Goal: Information Seeking & Learning: Learn about a topic

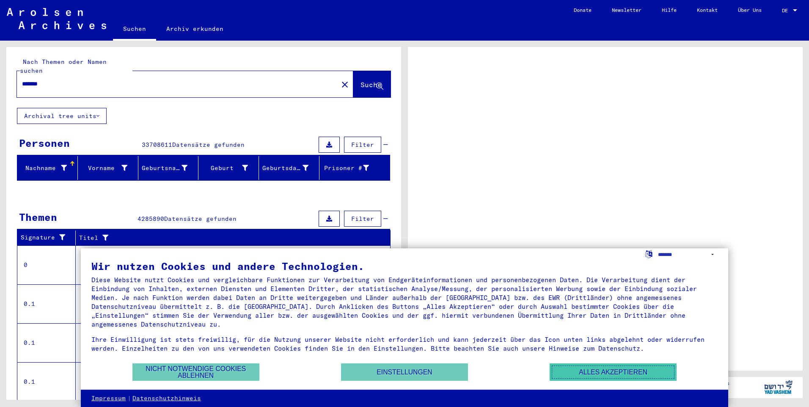
drag, startPoint x: 586, startPoint y: 365, endPoint x: 524, endPoint y: 341, distance: 66.4
click at [586, 365] on button "Alles akzeptieren" at bounding box center [612, 371] width 127 height 17
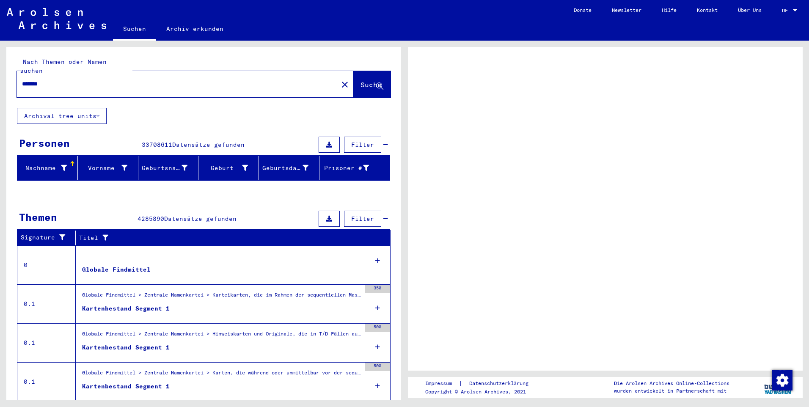
click at [91, 79] on input "*******" at bounding box center [177, 83] width 311 height 9
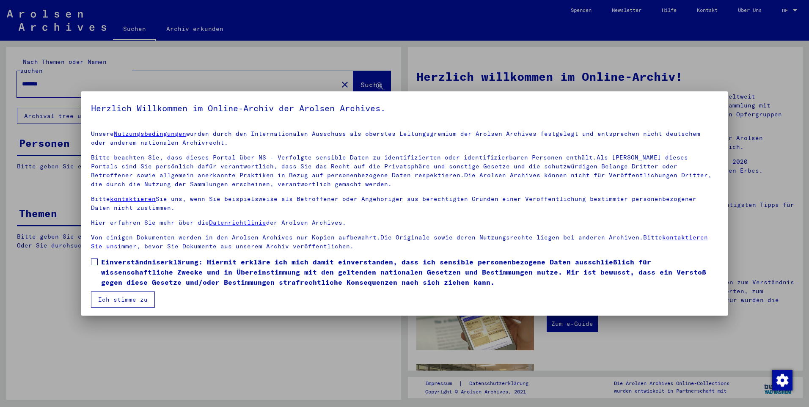
scroll to position [3, 0]
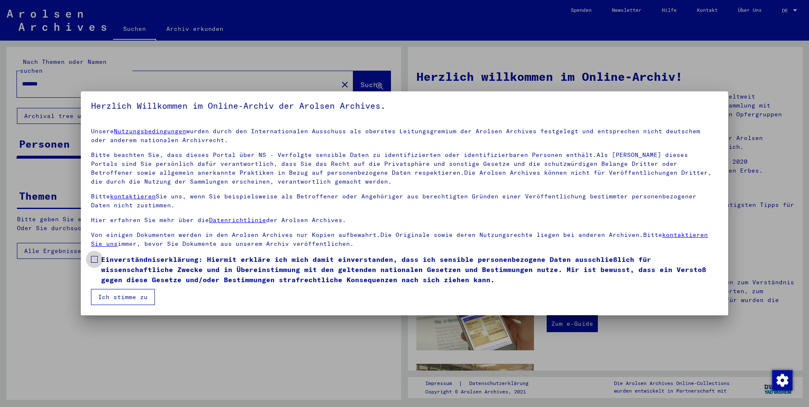
click at [96, 256] on span at bounding box center [94, 259] width 7 height 7
click at [117, 301] on button "Ich stimme zu" at bounding box center [123, 297] width 64 height 16
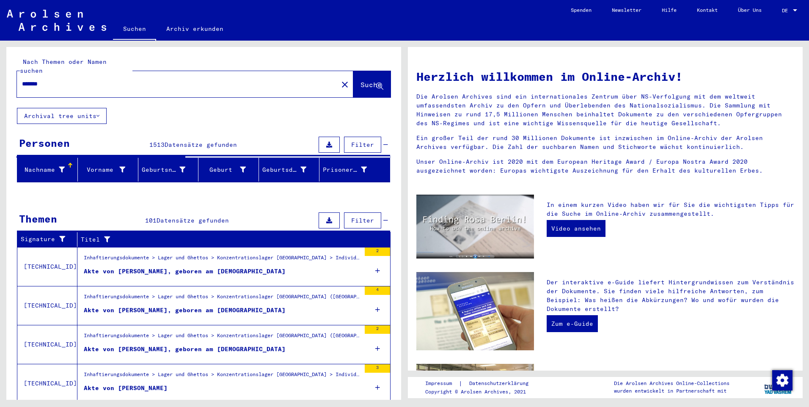
click at [99, 79] on input "*******" at bounding box center [175, 83] width 306 height 9
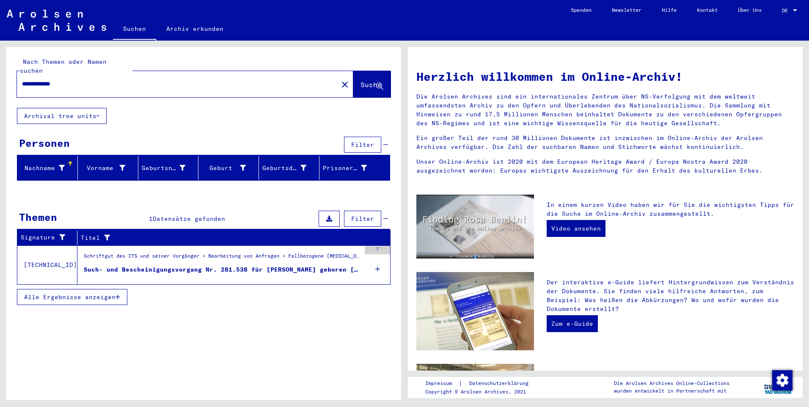
click at [121, 265] on div "Such- und Bescheinigungsvorgang Nr. 281.538 für [PERSON_NAME] geboren [DEMOGRAP…" at bounding box center [222, 269] width 277 height 9
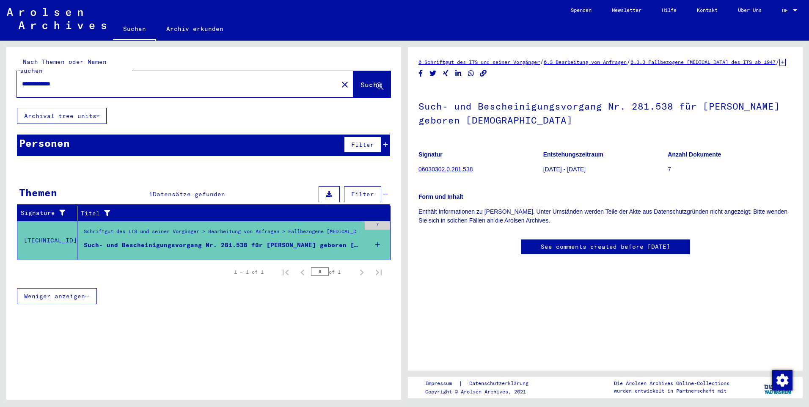
scroll to position [20, 0]
click at [366, 221] on div "7" at bounding box center [377, 225] width 25 height 8
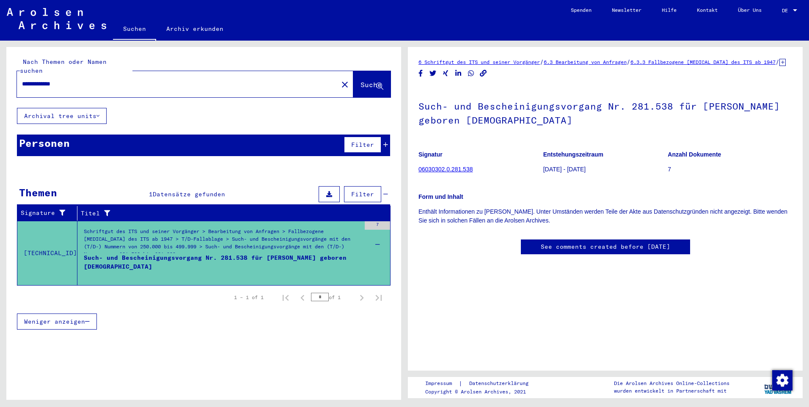
click at [444, 166] on link "06030302.0.281.538" at bounding box center [445, 169] width 54 height 7
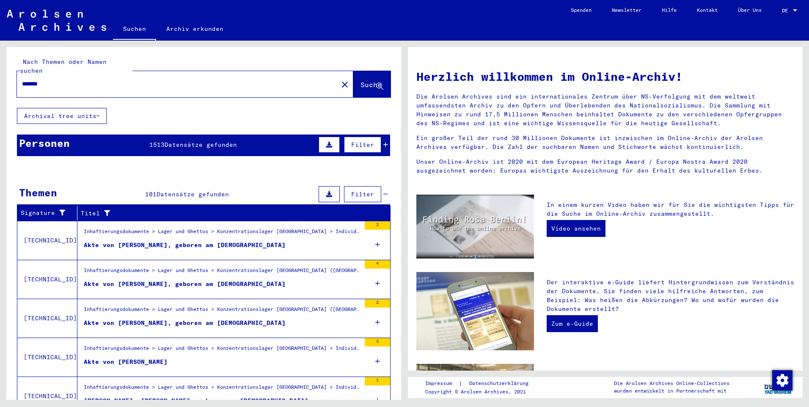
drag, startPoint x: 74, startPoint y: 77, endPoint x: -2, endPoint y: 85, distance: 76.1
click at [0, 85] on html "Suchen Archiv erkunden Spenden Newsletter Hilfe Kontakt Über Uns Suchen Archiv …" at bounding box center [404, 203] width 809 height 407
type input "*********"
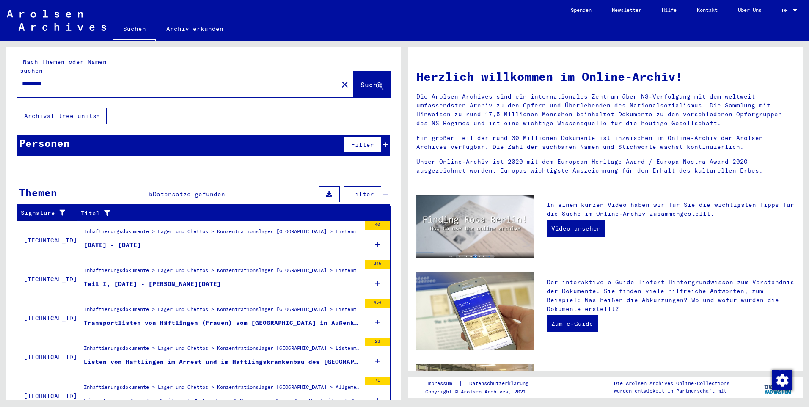
click at [192, 241] on figure "[DATE] - [DATE]" at bounding box center [222, 247] width 277 height 13
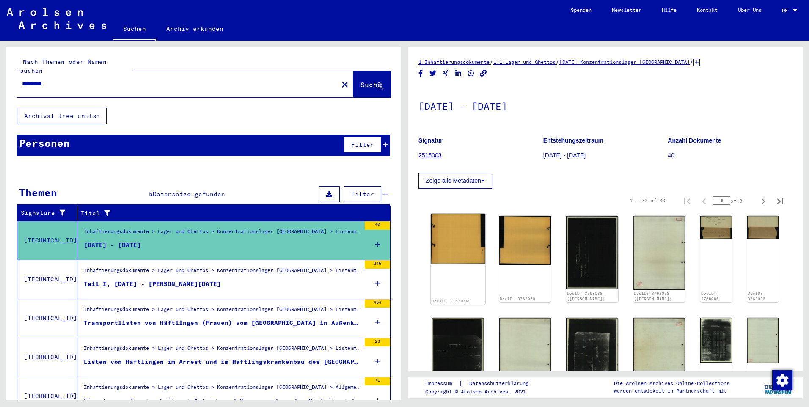
click at [449, 235] on img at bounding box center [457, 239] width 55 height 51
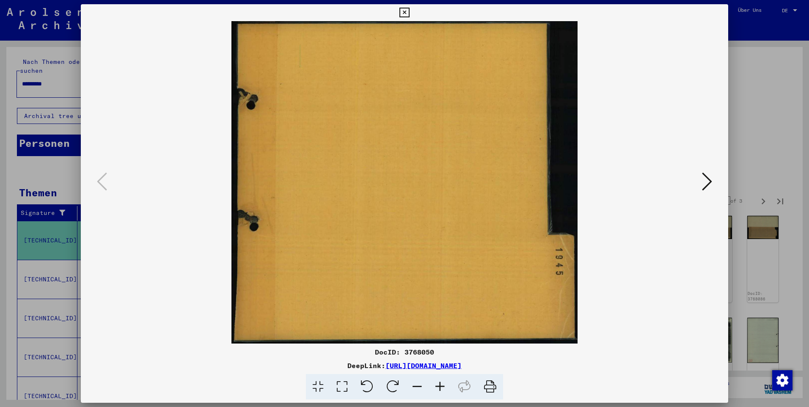
click at [702, 184] on button at bounding box center [706, 182] width 15 height 24
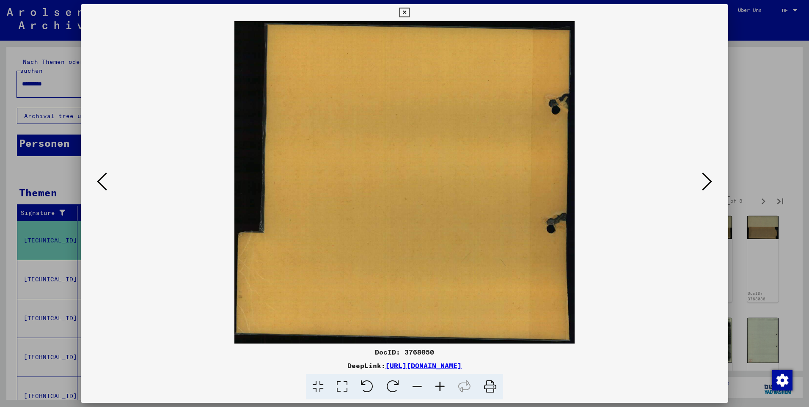
click at [703, 184] on icon at bounding box center [707, 181] width 10 height 20
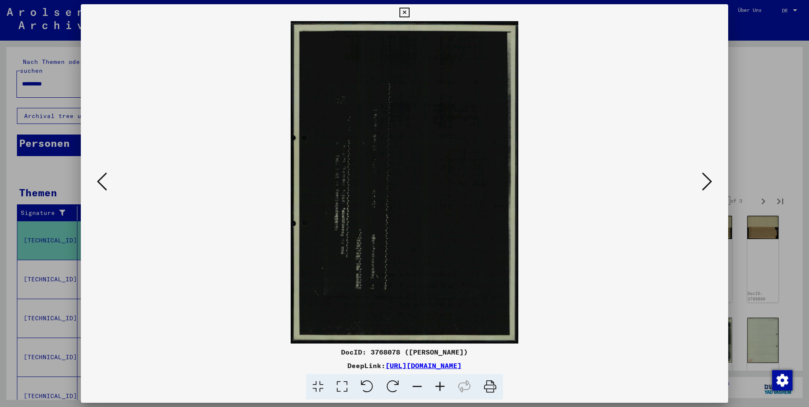
click at [703, 184] on icon at bounding box center [707, 181] width 10 height 20
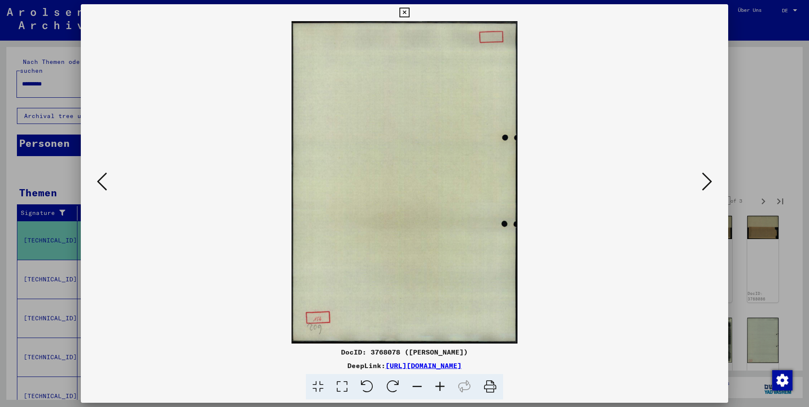
click at [703, 184] on icon at bounding box center [707, 181] width 10 height 20
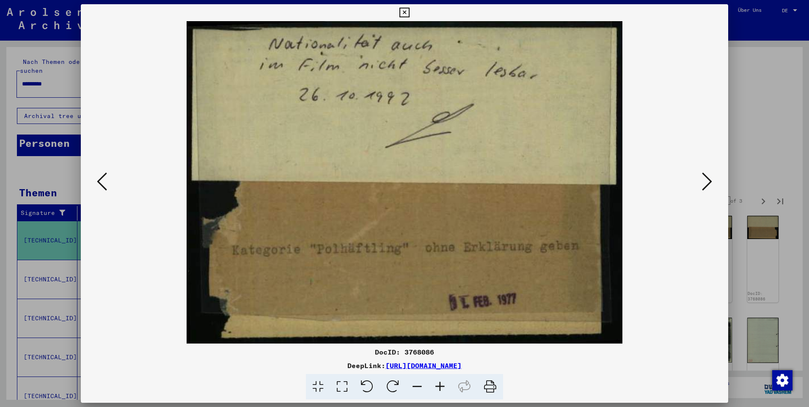
click at [703, 184] on icon at bounding box center [707, 181] width 10 height 20
click at [703, 183] on icon at bounding box center [707, 181] width 10 height 20
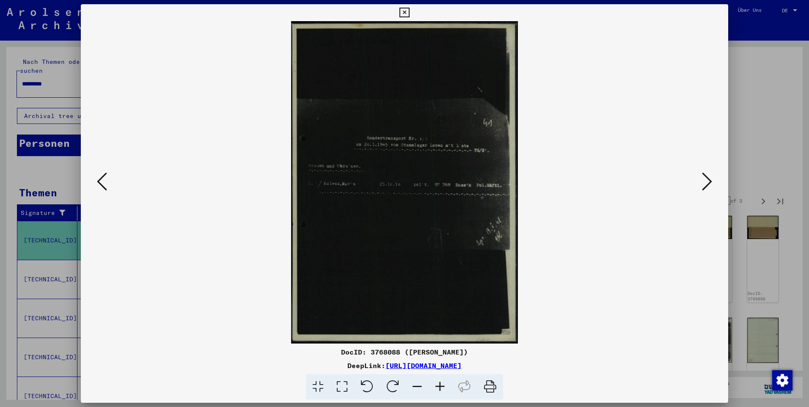
click at [704, 178] on icon at bounding box center [707, 181] width 10 height 20
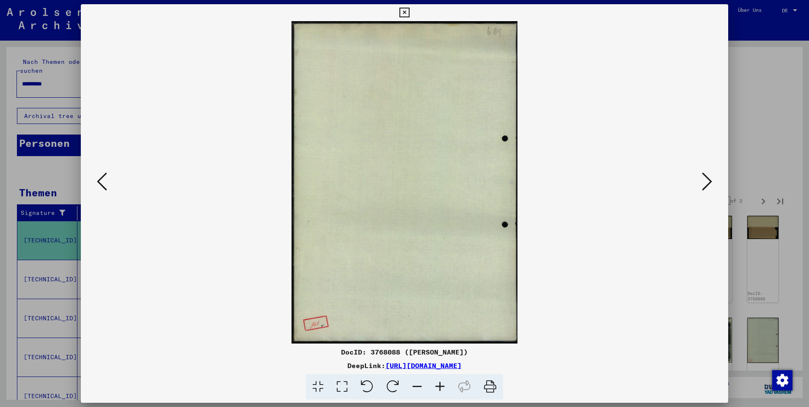
click at [704, 178] on icon at bounding box center [707, 181] width 10 height 20
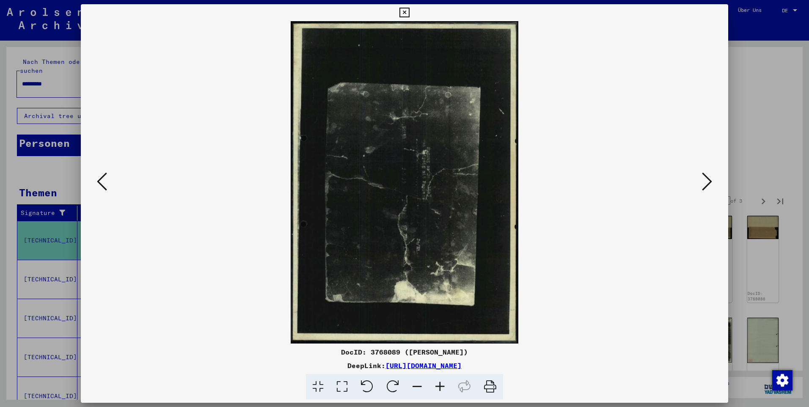
click at [705, 177] on icon at bounding box center [707, 181] width 10 height 20
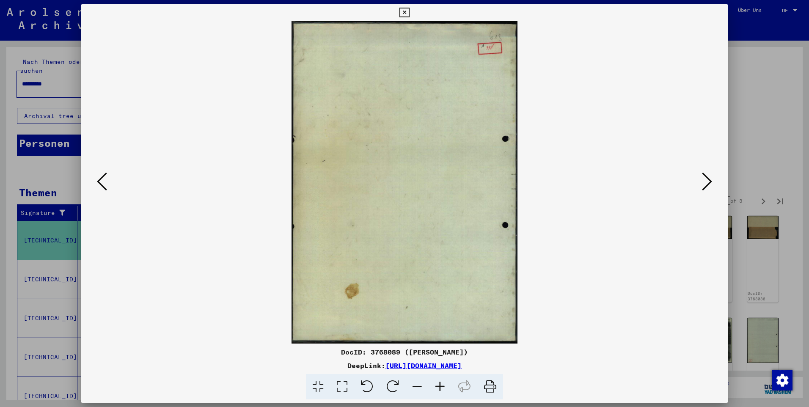
click at [705, 177] on icon at bounding box center [707, 181] width 10 height 20
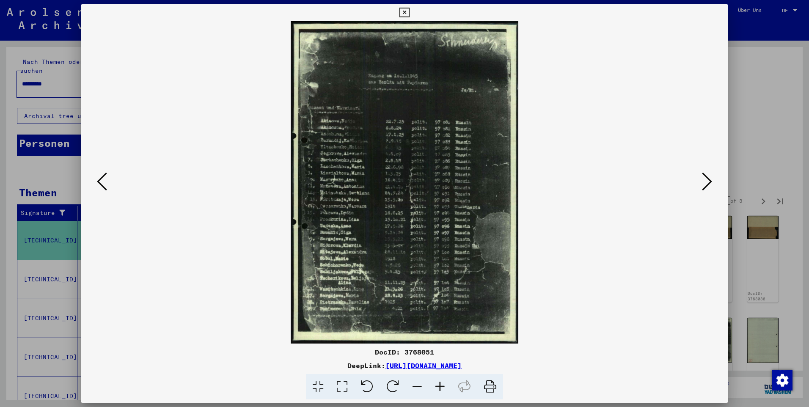
click at [705, 176] on icon at bounding box center [707, 181] width 10 height 20
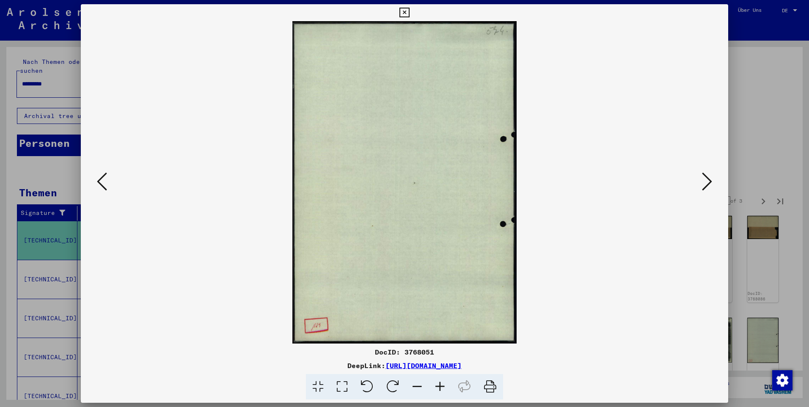
click at [705, 175] on icon at bounding box center [707, 181] width 10 height 20
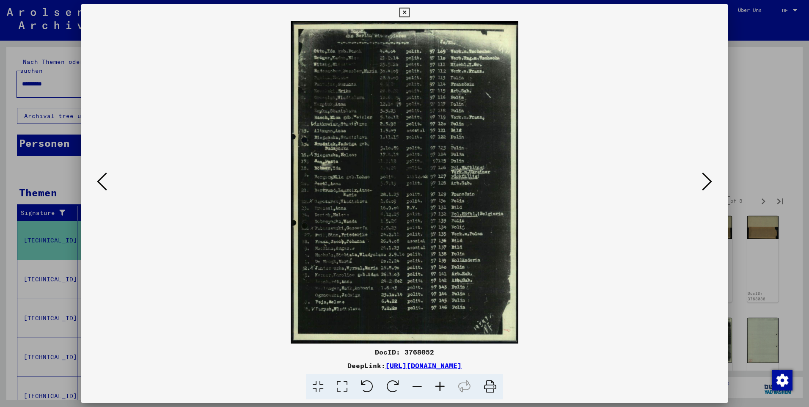
click at [707, 174] on icon at bounding box center [707, 181] width 10 height 20
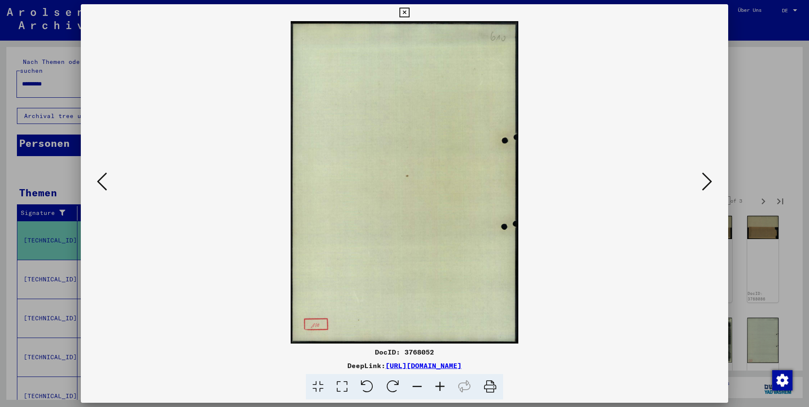
click at [707, 174] on icon at bounding box center [707, 181] width 10 height 20
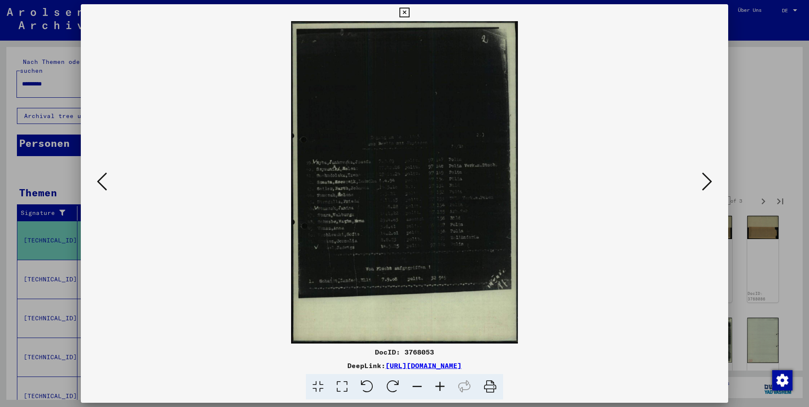
click at [707, 174] on icon at bounding box center [707, 181] width 10 height 20
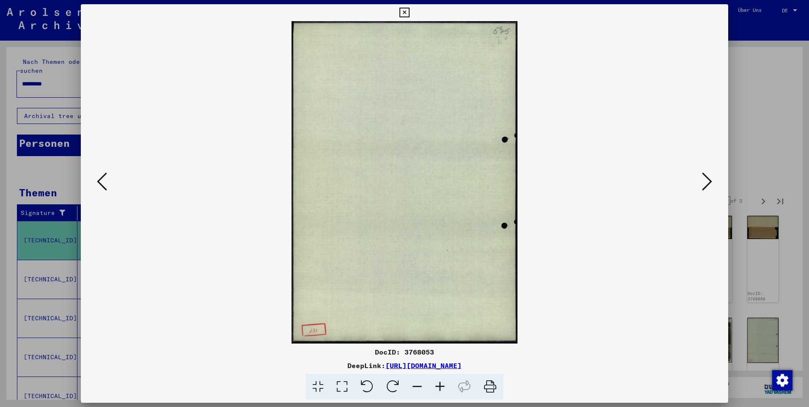
click at [707, 174] on icon at bounding box center [707, 181] width 10 height 20
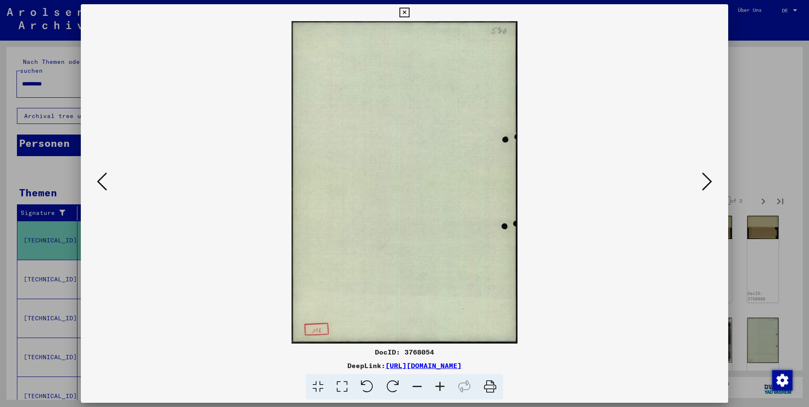
click at [708, 174] on icon at bounding box center [707, 181] width 10 height 20
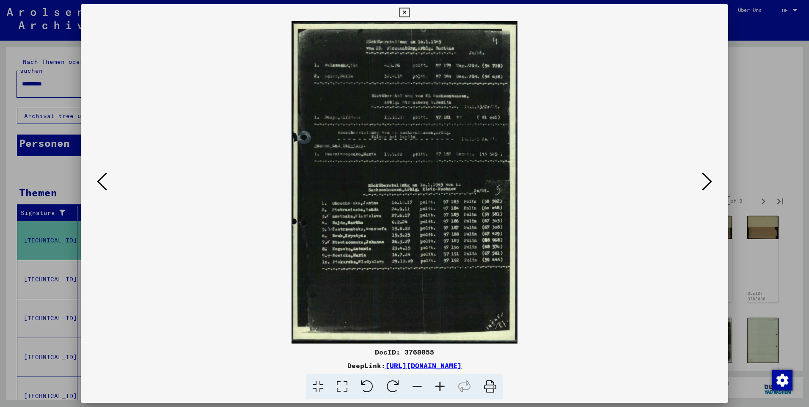
click at [708, 174] on icon at bounding box center [707, 181] width 10 height 20
click at [709, 174] on icon at bounding box center [707, 181] width 10 height 20
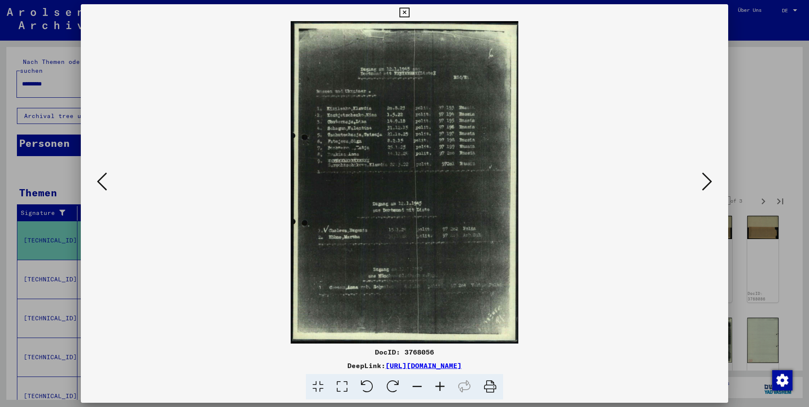
click at [709, 174] on icon at bounding box center [707, 181] width 10 height 20
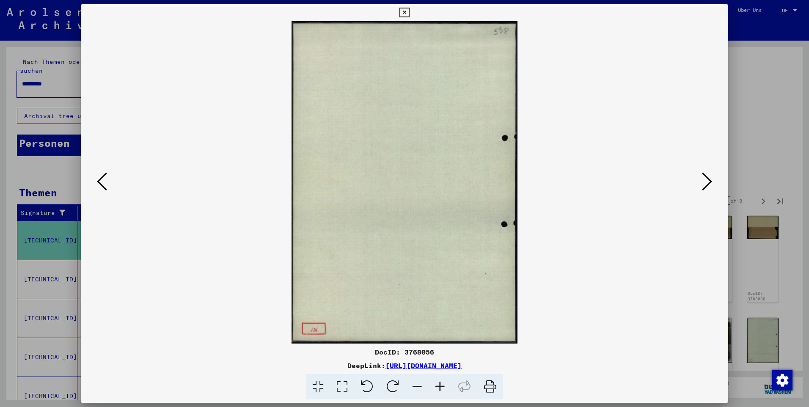
click at [96, 183] on button at bounding box center [101, 182] width 15 height 24
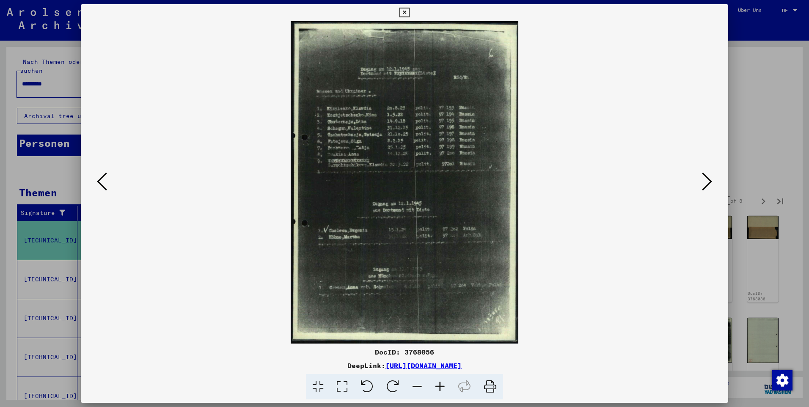
drag, startPoint x: 98, startPoint y: 182, endPoint x: 107, endPoint y: 179, distance: 9.0
click at [101, 181] on icon at bounding box center [102, 181] width 10 height 20
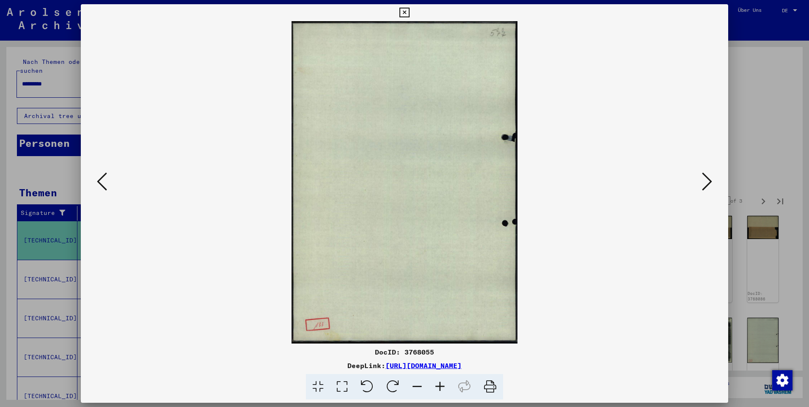
drag, startPoint x: 713, startPoint y: 181, endPoint x: 717, endPoint y: 179, distance: 4.7
click at [713, 180] on button at bounding box center [706, 182] width 15 height 24
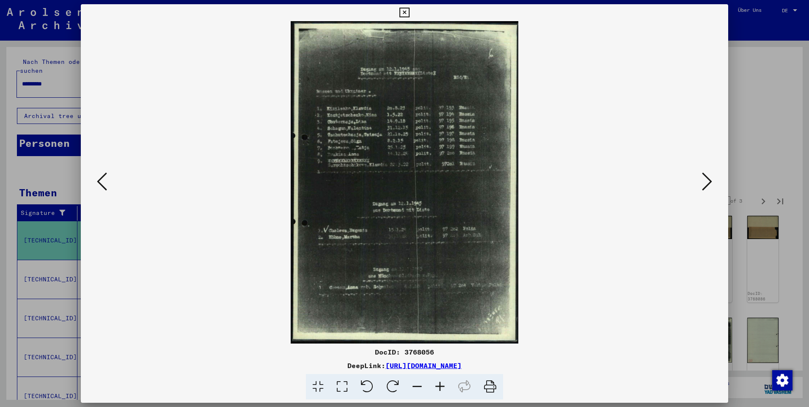
click at [716, 170] on div at bounding box center [404, 182] width 647 height 322
click at [707, 182] on icon at bounding box center [707, 181] width 10 height 20
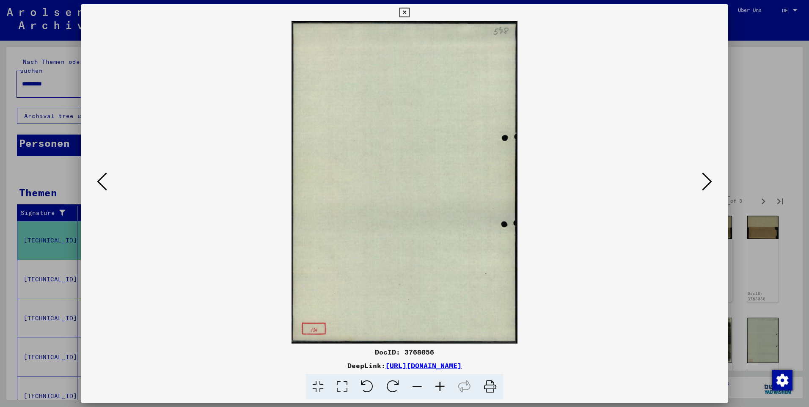
click at [707, 182] on icon at bounding box center [707, 181] width 10 height 20
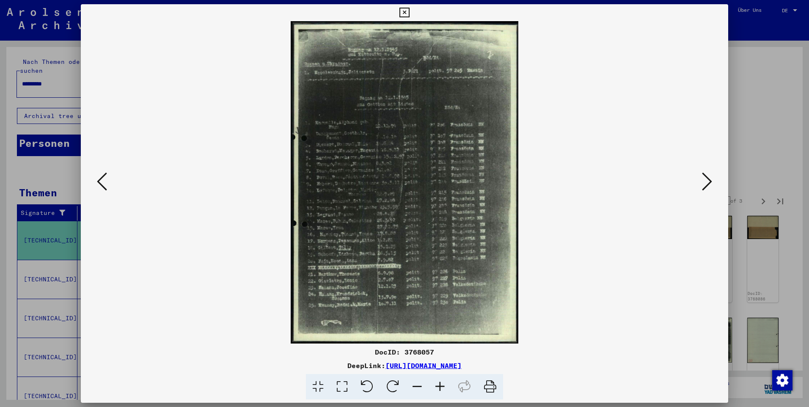
click at [707, 181] on icon at bounding box center [707, 181] width 10 height 20
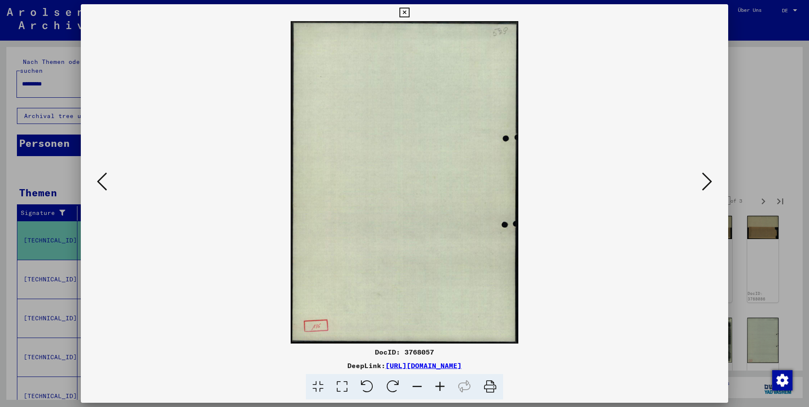
click at [708, 181] on icon at bounding box center [707, 181] width 10 height 20
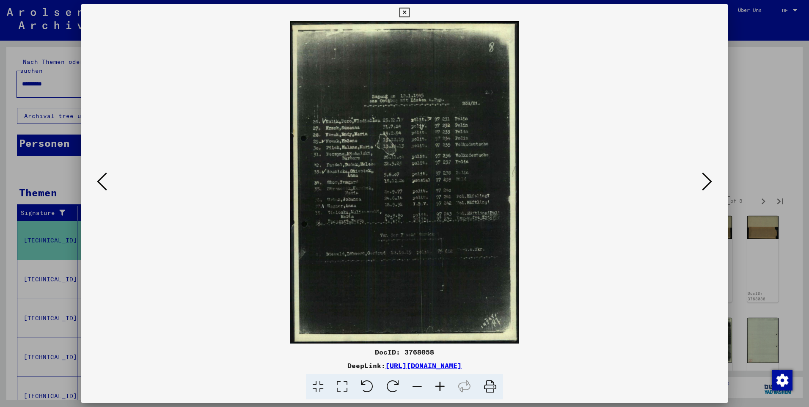
click at [709, 180] on icon at bounding box center [707, 181] width 10 height 20
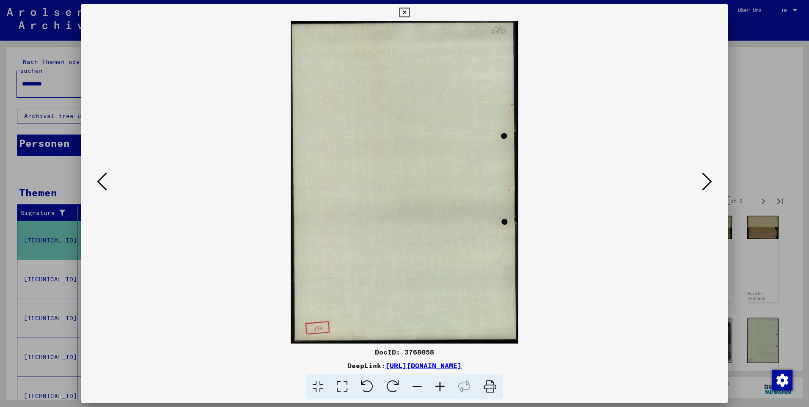
click at [709, 180] on icon at bounding box center [707, 181] width 10 height 20
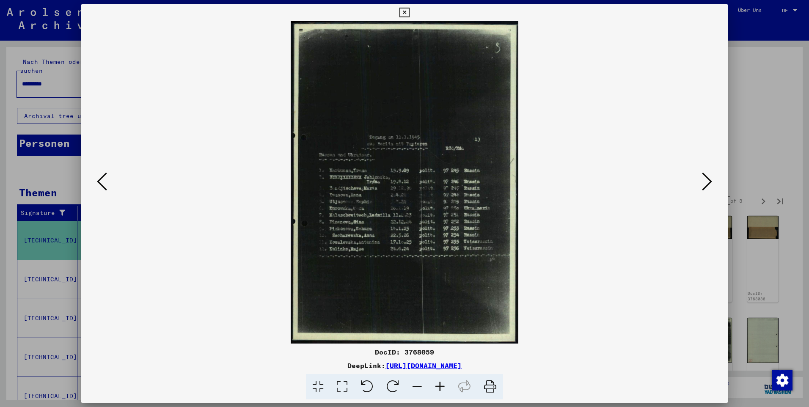
click at [710, 178] on icon at bounding box center [707, 181] width 10 height 20
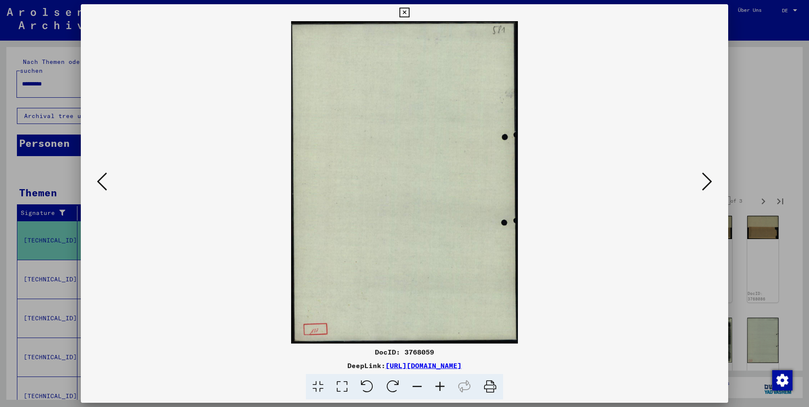
click at [710, 178] on icon at bounding box center [707, 181] width 10 height 20
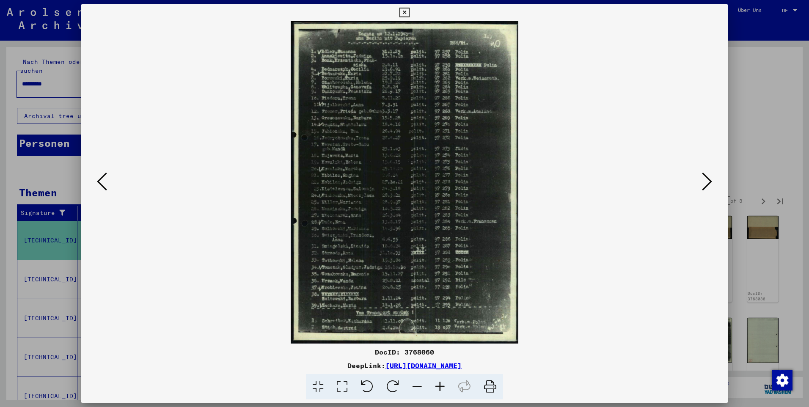
click at [710, 178] on icon at bounding box center [707, 181] width 10 height 20
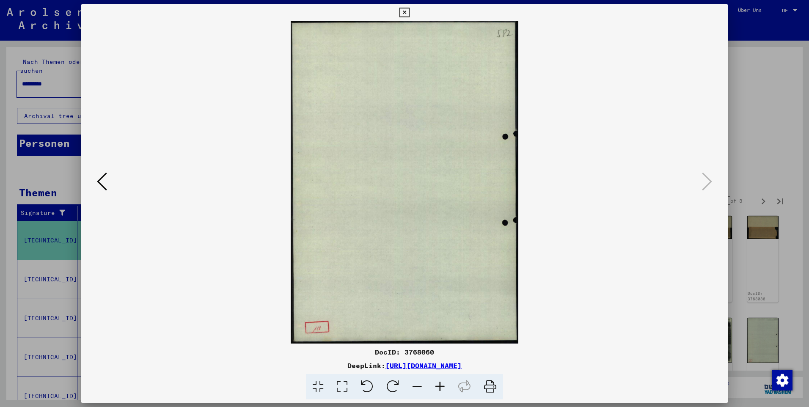
click at [400, 11] on icon at bounding box center [404, 13] width 10 height 10
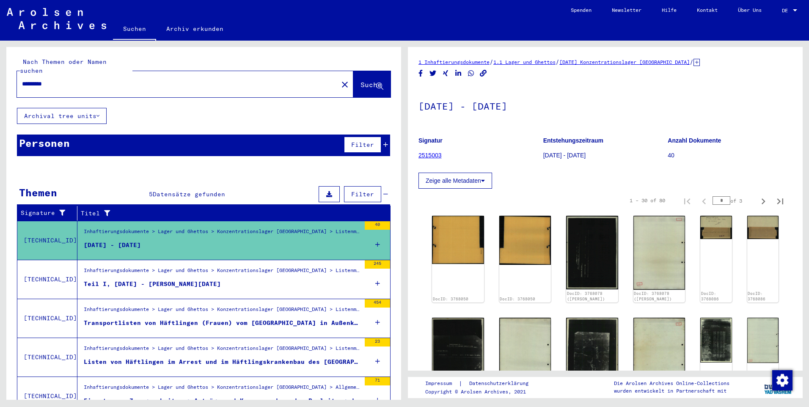
scroll to position [254, 0]
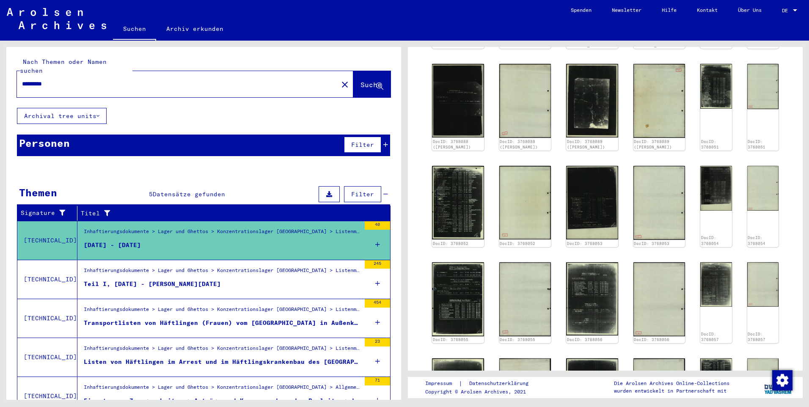
click at [351, 269] on figure "Inhaftierungsdokumente > Lager und Ghettos > Konzentrationslager [GEOGRAPHIC_DA…" at bounding box center [222, 272] width 277 height 13
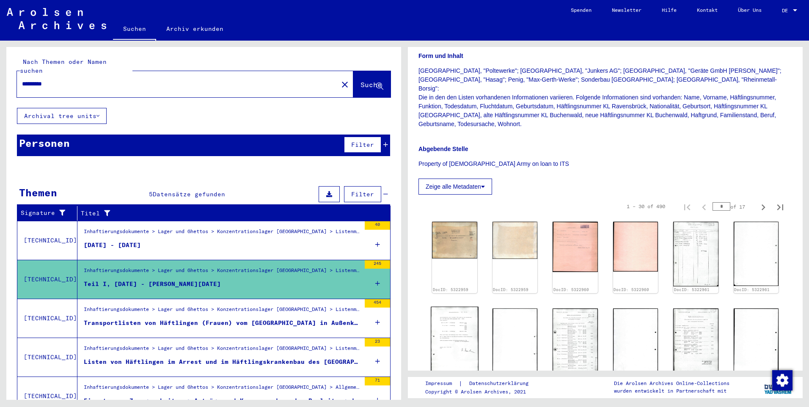
scroll to position [169, 0]
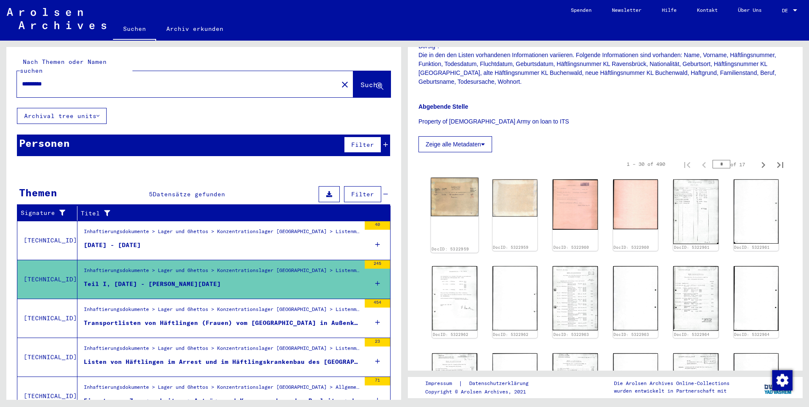
click at [463, 184] on img at bounding box center [453, 197] width 47 height 39
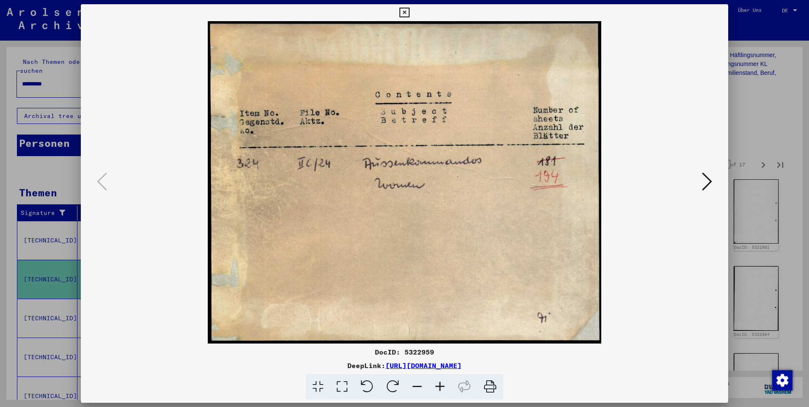
click at [702, 183] on button at bounding box center [706, 182] width 15 height 24
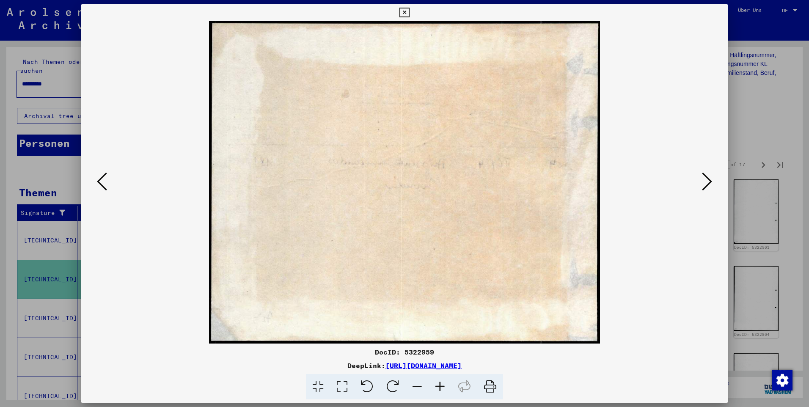
click at [703, 182] on icon at bounding box center [707, 181] width 10 height 20
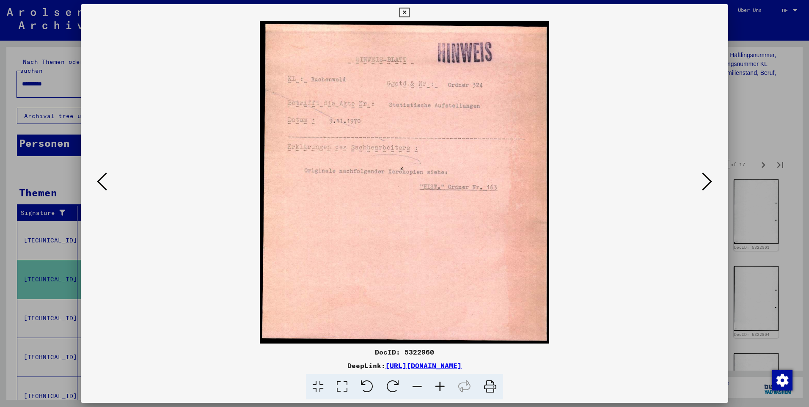
click at [703, 182] on icon at bounding box center [707, 181] width 10 height 20
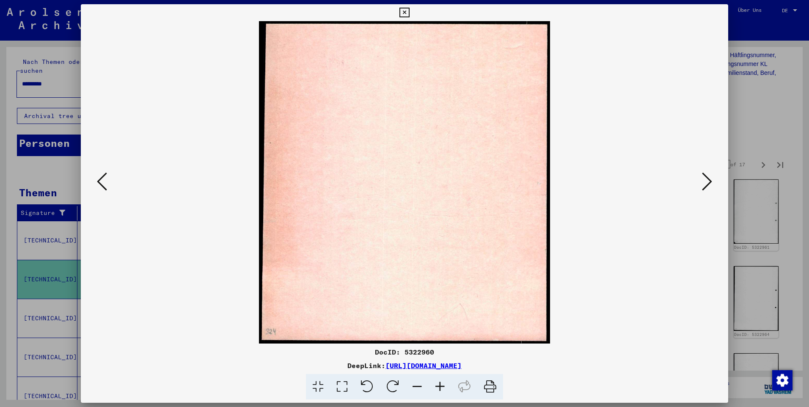
click at [703, 182] on icon at bounding box center [707, 181] width 10 height 20
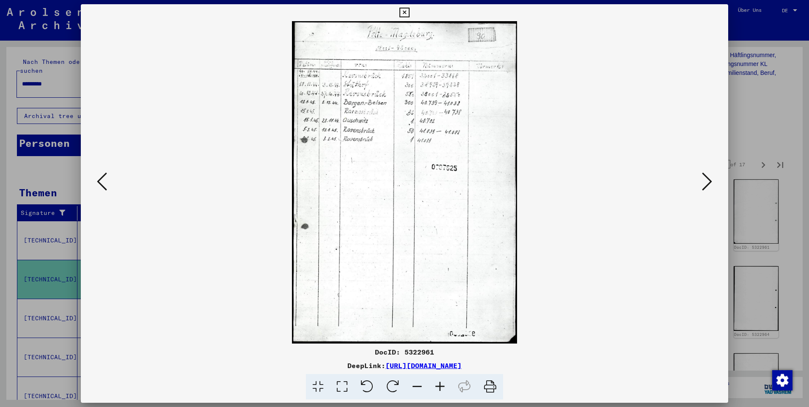
click at [704, 181] on icon at bounding box center [707, 181] width 10 height 20
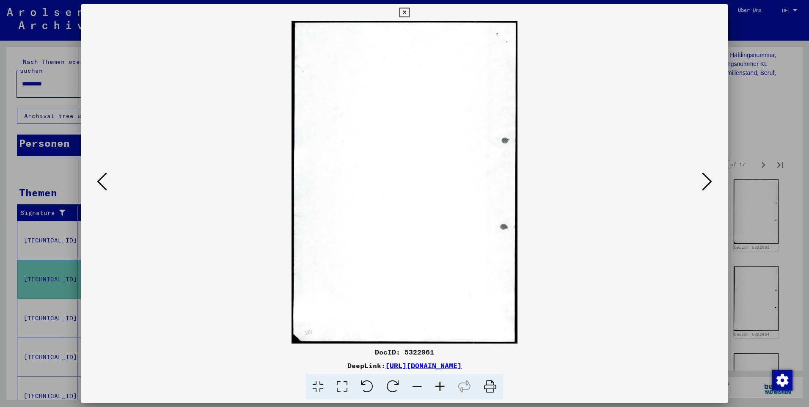
click at [704, 181] on icon at bounding box center [707, 181] width 10 height 20
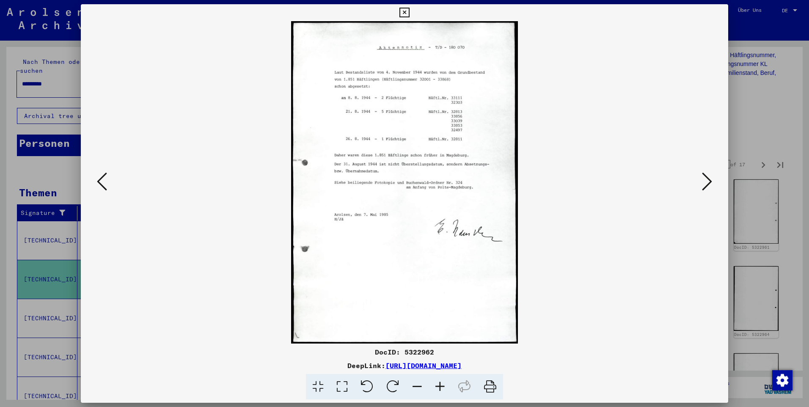
click at [704, 181] on icon at bounding box center [707, 181] width 10 height 20
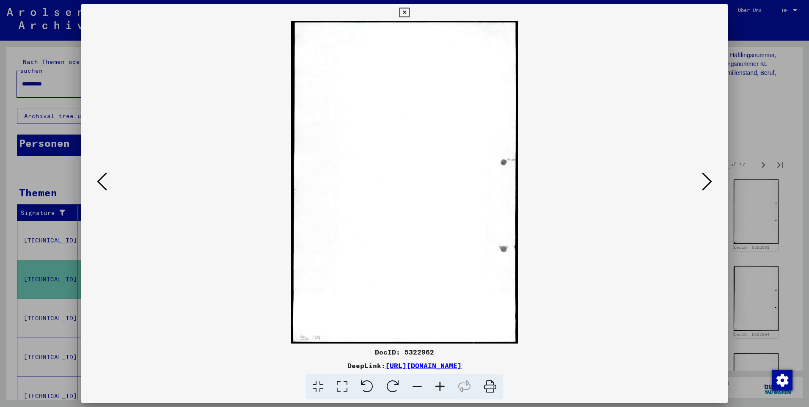
click at [704, 181] on icon at bounding box center [707, 181] width 10 height 20
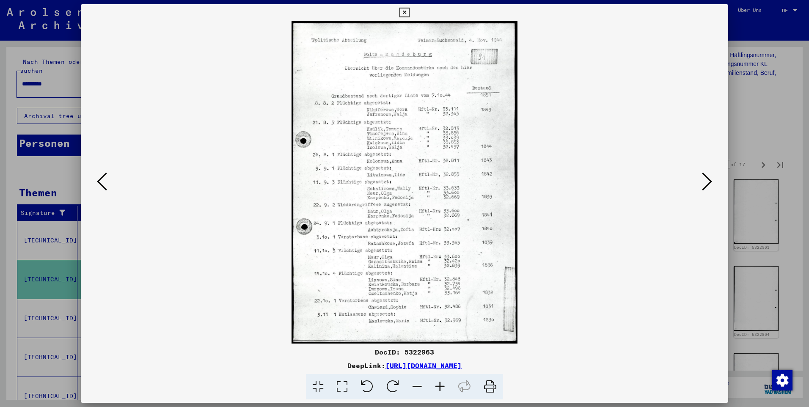
click at [699, 174] on img at bounding box center [404, 182] width 589 height 322
click at [702, 180] on icon at bounding box center [707, 181] width 10 height 20
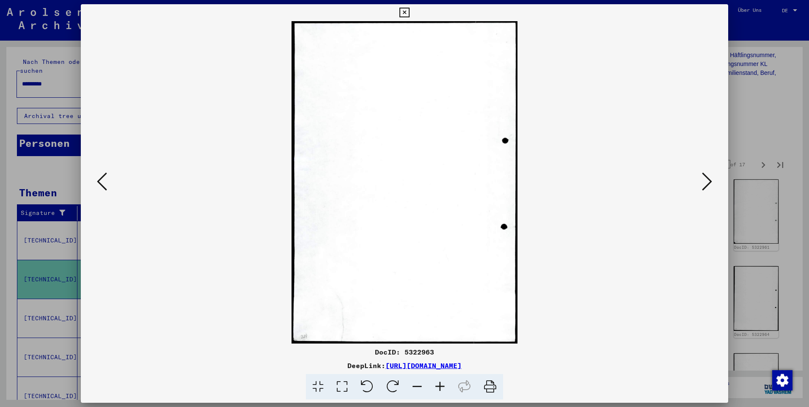
click at [704, 181] on icon at bounding box center [707, 181] width 10 height 20
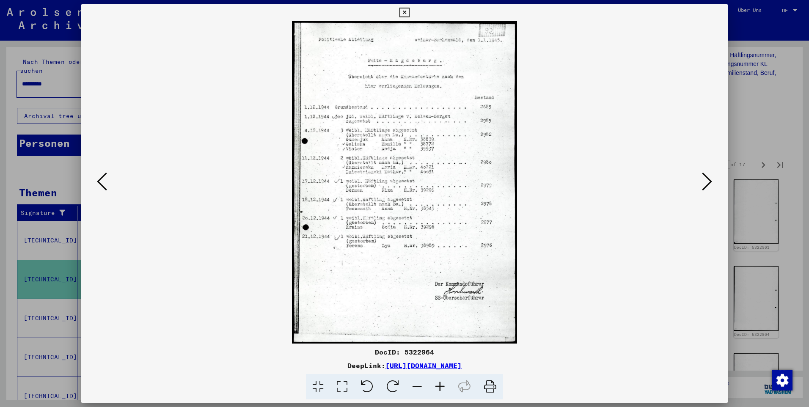
click at [705, 181] on icon at bounding box center [707, 181] width 10 height 20
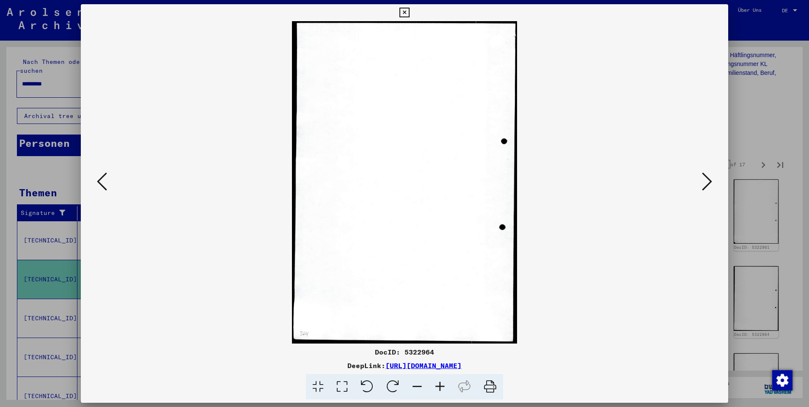
click at [109, 176] on button at bounding box center [101, 182] width 15 height 24
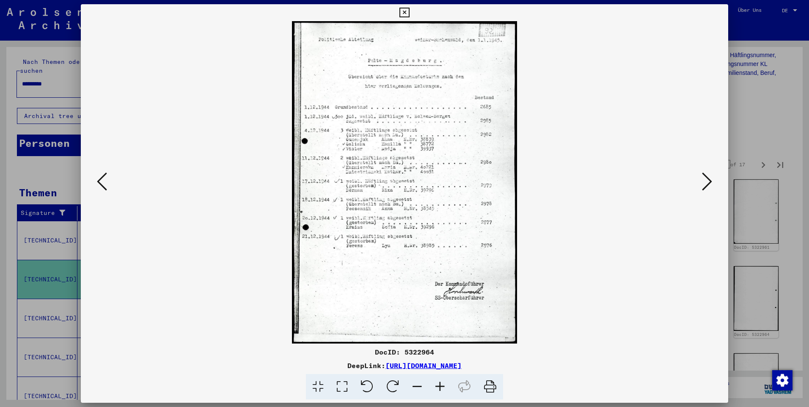
click at [713, 186] on button at bounding box center [706, 182] width 15 height 24
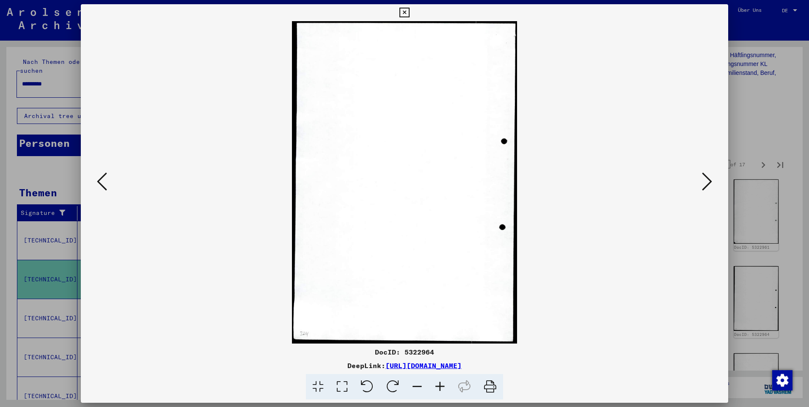
drag, startPoint x: 91, startPoint y: 178, endPoint x: 102, endPoint y: 178, distance: 10.6
click at [93, 178] on div at bounding box center [404, 182] width 647 height 322
click at [103, 178] on icon at bounding box center [102, 181] width 10 height 20
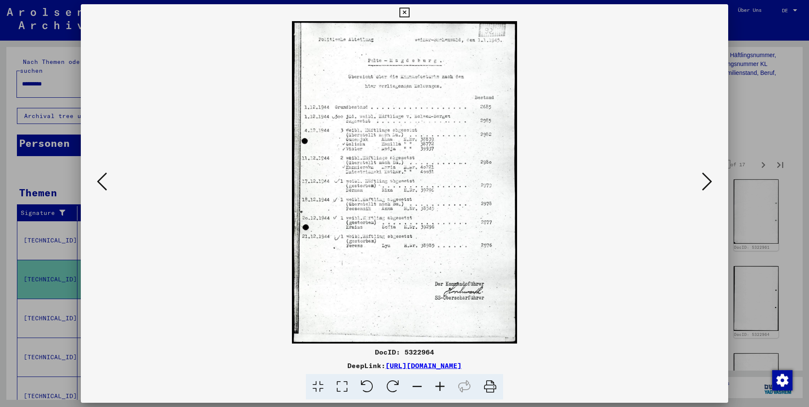
click at [705, 184] on icon at bounding box center [707, 181] width 10 height 20
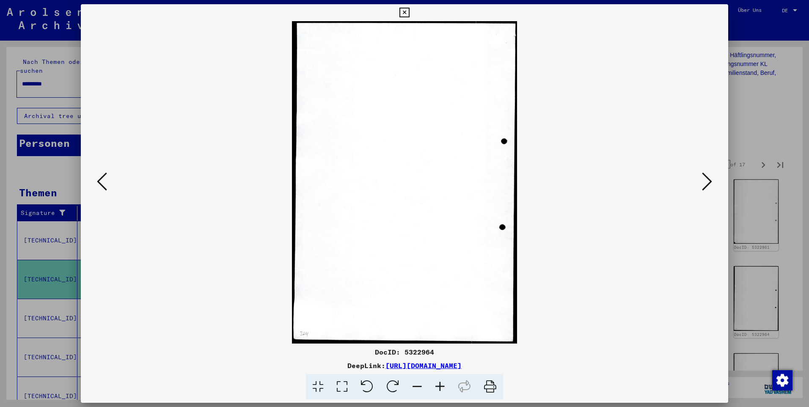
click at [705, 184] on icon at bounding box center [707, 181] width 10 height 20
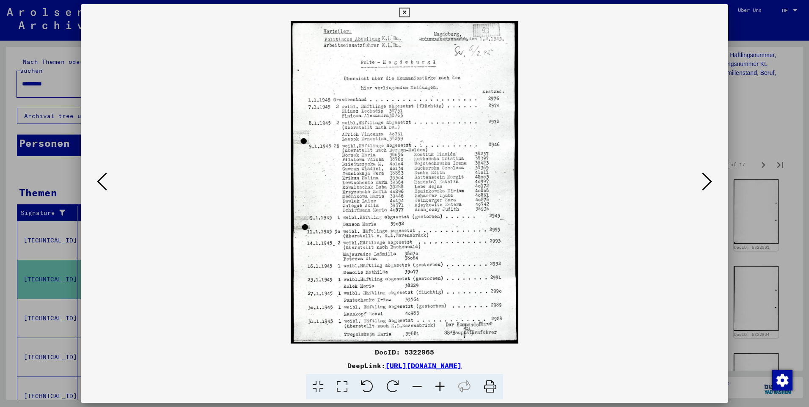
click at [103, 181] on icon at bounding box center [102, 181] width 10 height 20
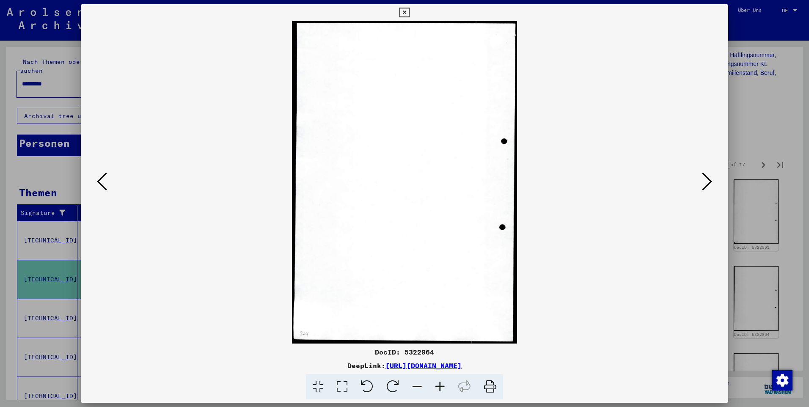
click at [106, 182] on icon at bounding box center [102, 181] width 10 height 20
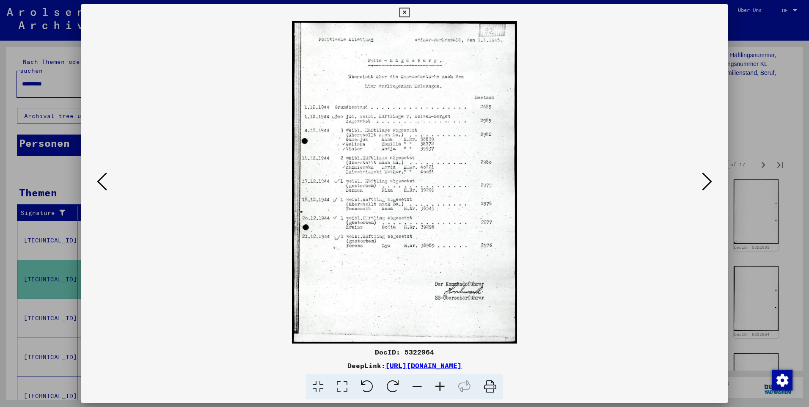
click at [704, 176] on icon at bounding box center [707, 181] width 10 height 20
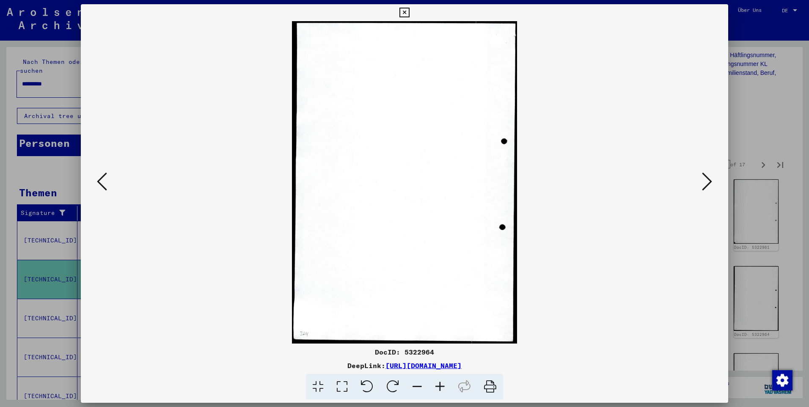
click at [702, 175] on icon at bounding box center [707, 181] width 10 height 20
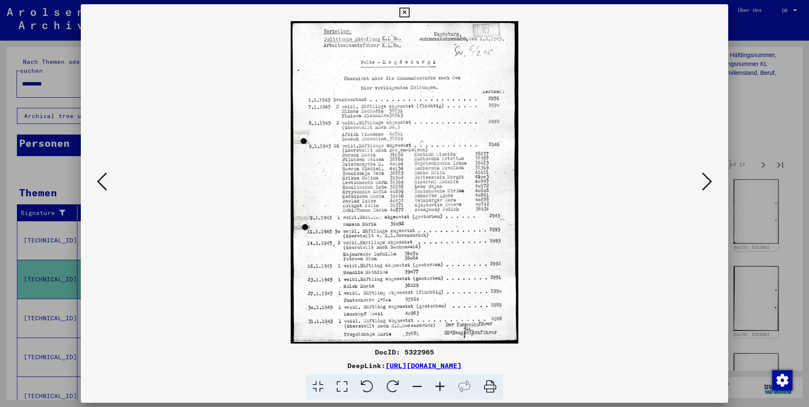
click at [702, 174] on icon at bounding box center [707, 181] width 10 height 20
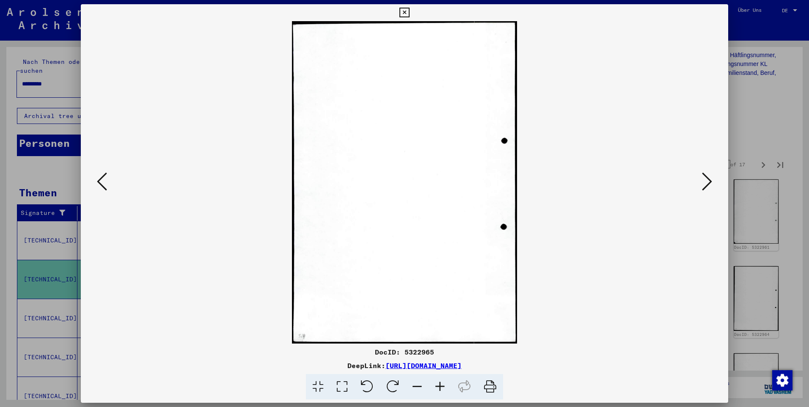
click at [703, 174] on icon at bounding box center [707, 181] width 10 height 20
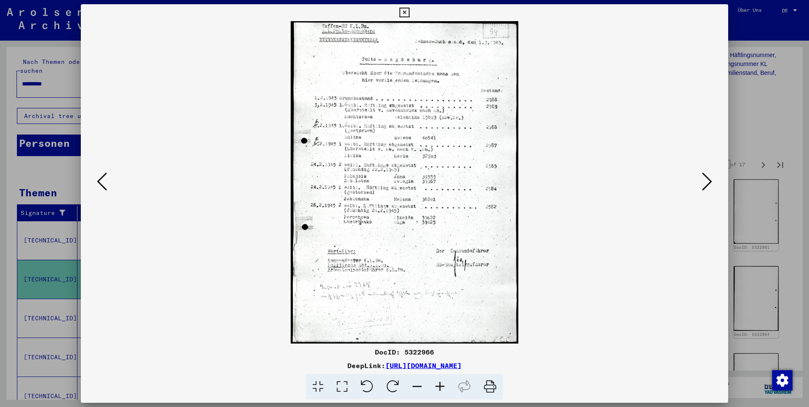
click at [703, 173] on icon at bounding box center [707, 181] width 10 height 20
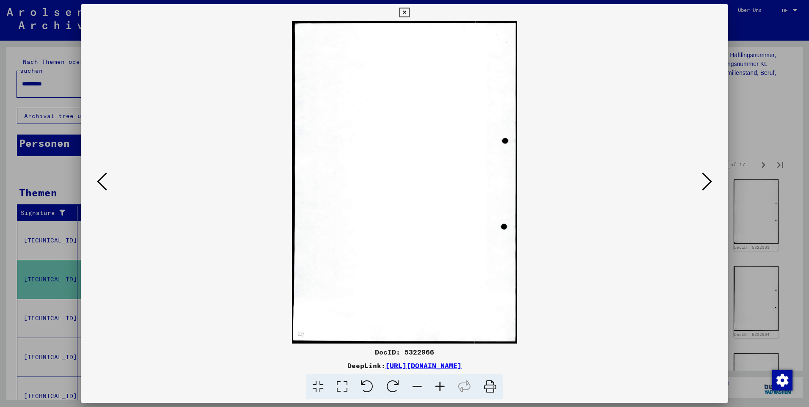
click at [704, 173] on icon at bounding box center [707, 181] width 10 height 20
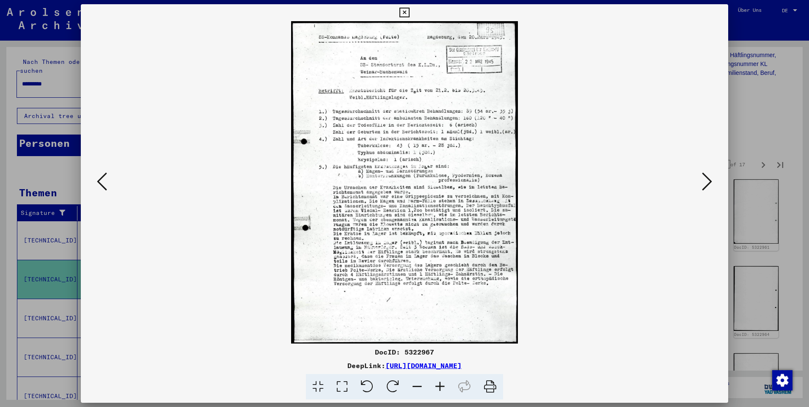
click at [114, 181] on img at bounding box center [404, 182] width 589 height 322
click at [107, 181] on icon at bounding box center [102, 181] width 10 height 20
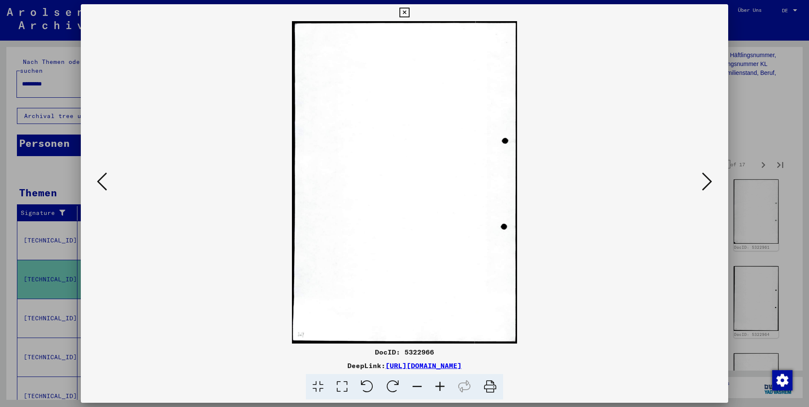
click at [106, 181] on icon at bounding box center [102, 181] width 10 height 20
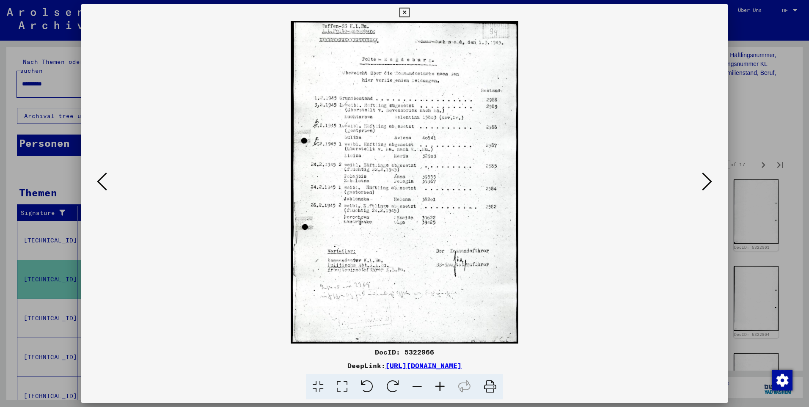
click at [711, 186] on icon at bounding box center [707, 181] width 10 height 20
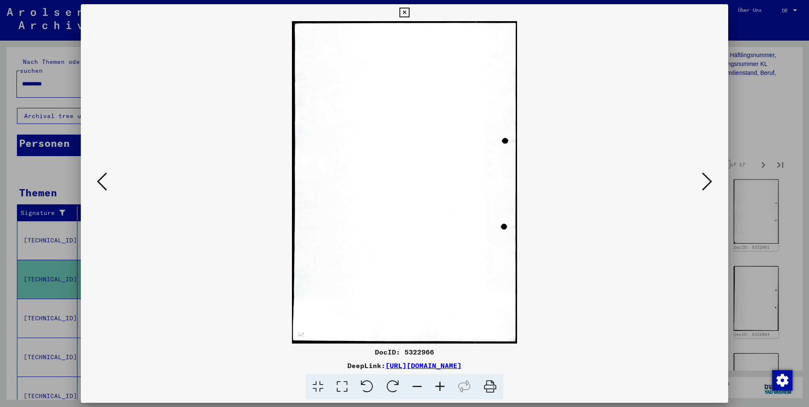
click at [711, 179] on icon at bounding box center [707, 181] width 10 height 20
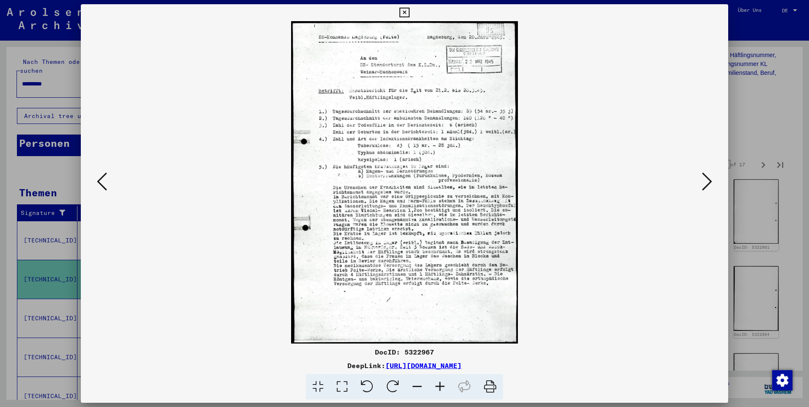
click at [710, 179] on icon at bounding box center [707, 181] width 10 height 20
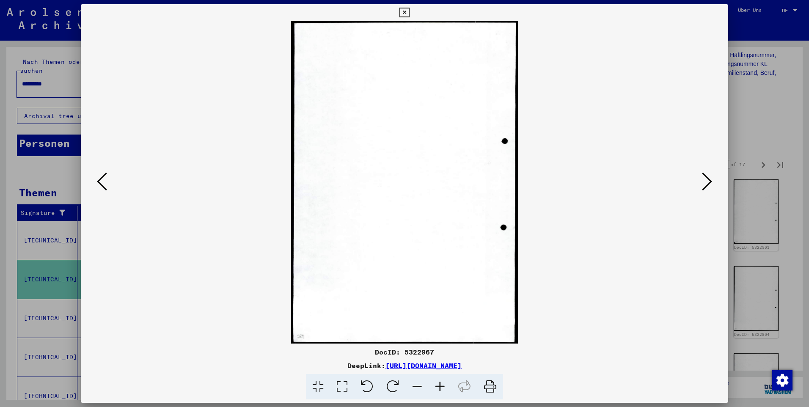
click at [100, 182] on icon at bounding box center [102, 181] width 10 height 20
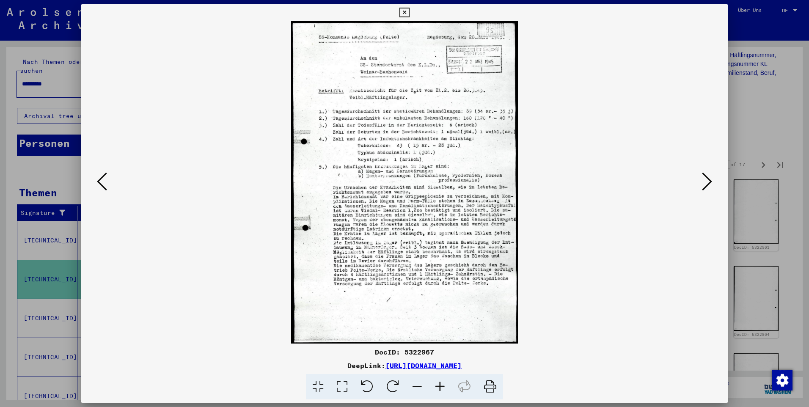
click at [700, 188] on button at bounding box center [706, 182] width 15 height 24
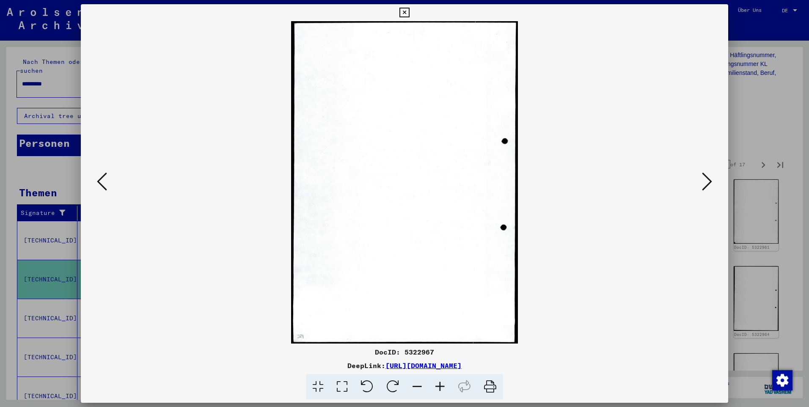
drag, startPoint x: 699, startPoint y: 182, endPoint x: 706, endPoint y: 181, distance: 7.2
click at [702, 182] on div at bounding box center [404, 182] width 647 height 322
click at [706, 182] on icon at bounding box center [707, 181] width 10 height 20
click at [705, 182] on icon at bounding box center [707, 181] width 10 height 20
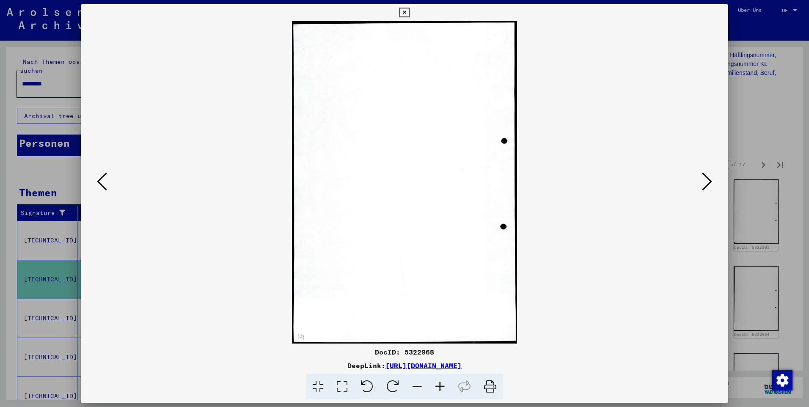
click at [705, 182] on icon at bounding box center [707, 181] width 10 height 20
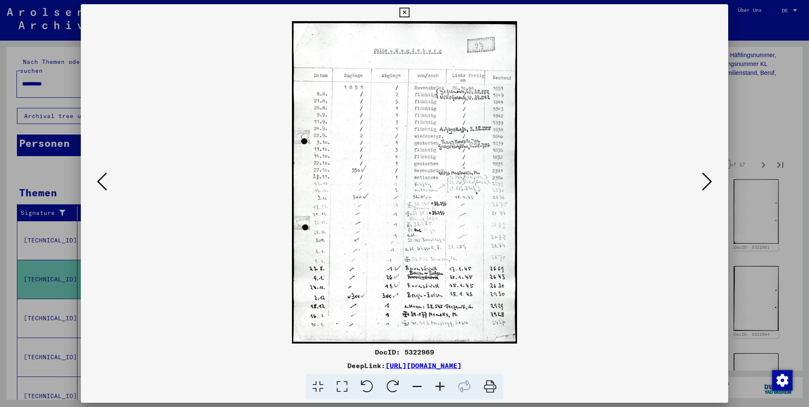
click at [711, 178] on icon at bounding box center [707, 181] width 10 height 20
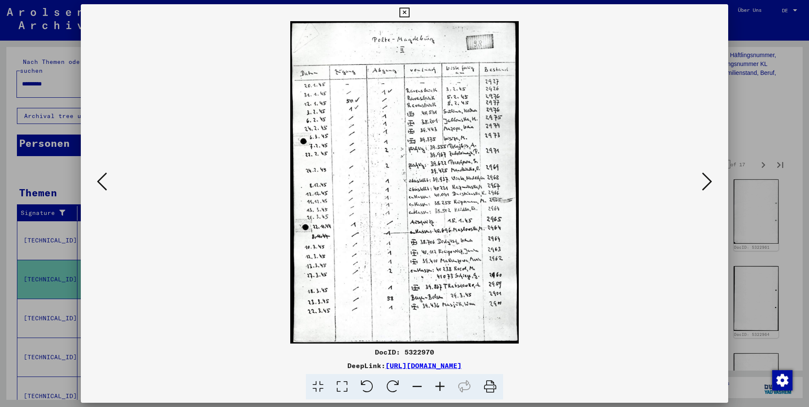
drag, startPoint x: 404, startPoint y: 11, endPoint x: 403, endPoint y: 16, distance: 6.1
click at [404, 12] on icon at bounding box center [404, 13] width 10 height 10
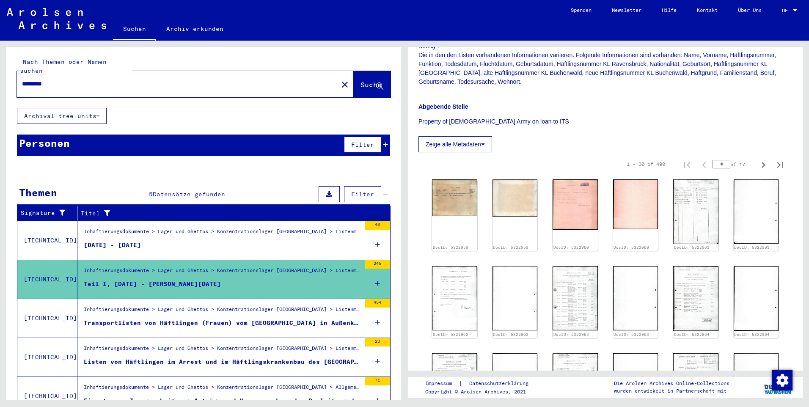
scroll to position [56, 0]
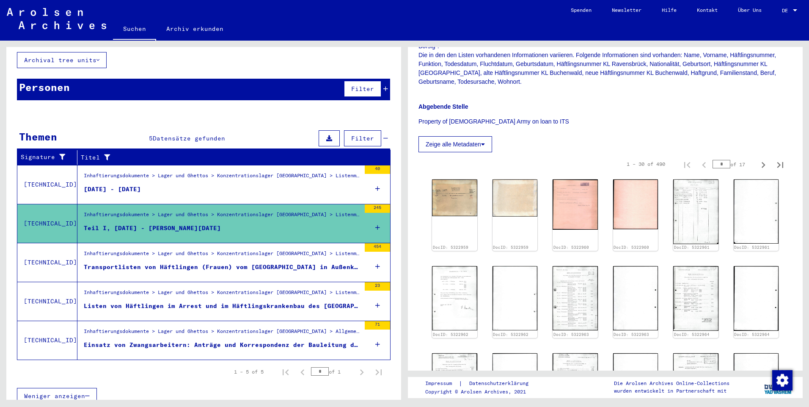
click at [249, 340] on div "Einsatz von Zwangsarbeitern: Anträge und Korrespondenz der Bauleitung der Waffe…" at bounding box center [222, 344] width 277 height 9
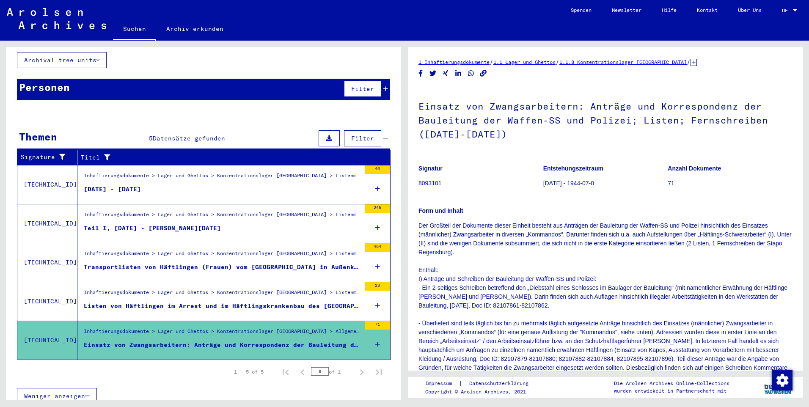
scroll to position [211, 0]
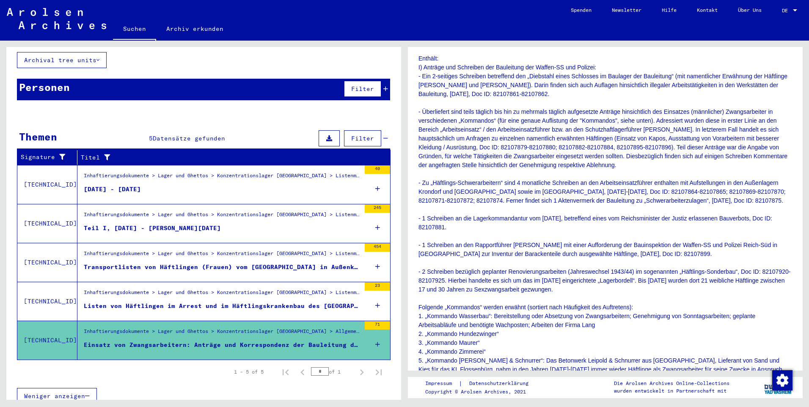
click at [368, 321] on div "71" at bounding box center [377, 325] width 25 height 8
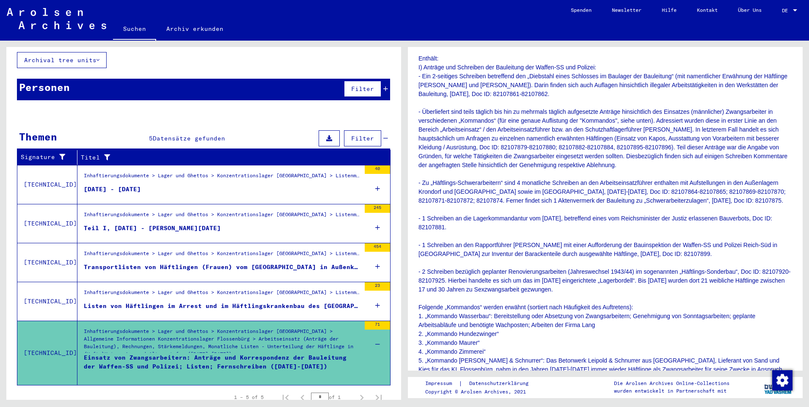
scroll to position [81, 0]
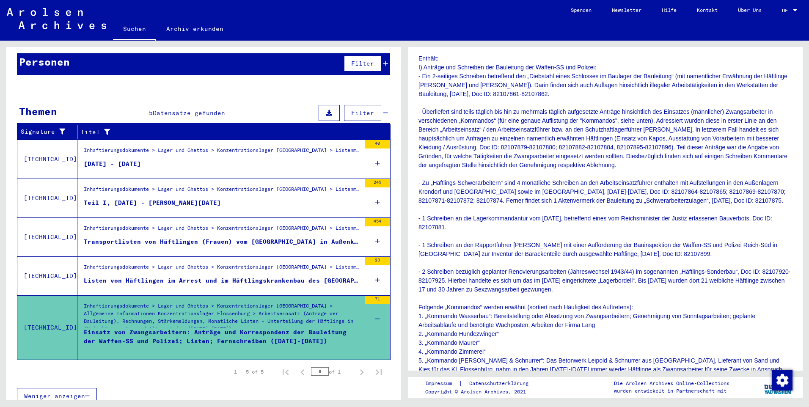
click at [373, 296] on div "71" at bounding box center [377, 300] width 25 height 8
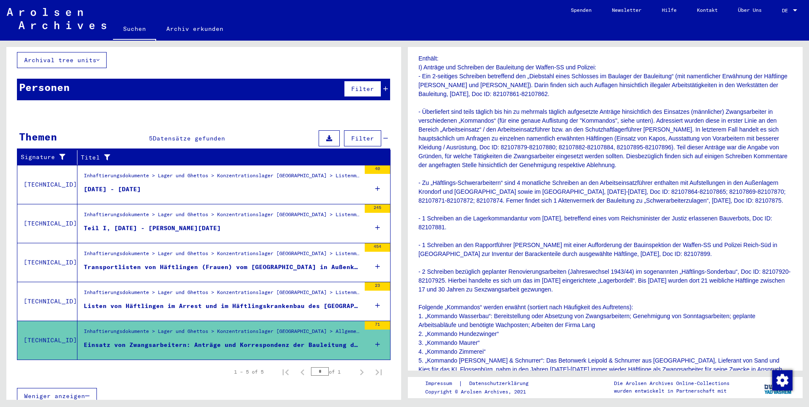
click at [330, 327] on div "Inhaftierungsdokumente > Lager und Ghettos > Konzentrationslager [GEOGRAPHIC_DA…" at bounding box center [222, 333] width 277 height 12
click at [322, 340] on div "Einsatz von Zwangsarbeitern: Anträge und Korrespondenz der Bauleitung der Waffe…" at bounding box center [222, 344] width 277 height 9
click at [323, 340] on div "Einsatz von Zwangsarbeitern: Anträge und Korrespondenz der Bauleitung der Waffe…" at bounding box center [222, 344] width 277 height 9
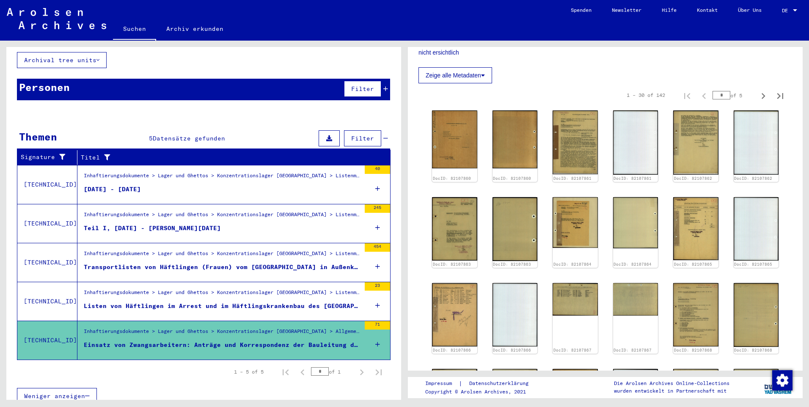
scroll to position [677, 0]
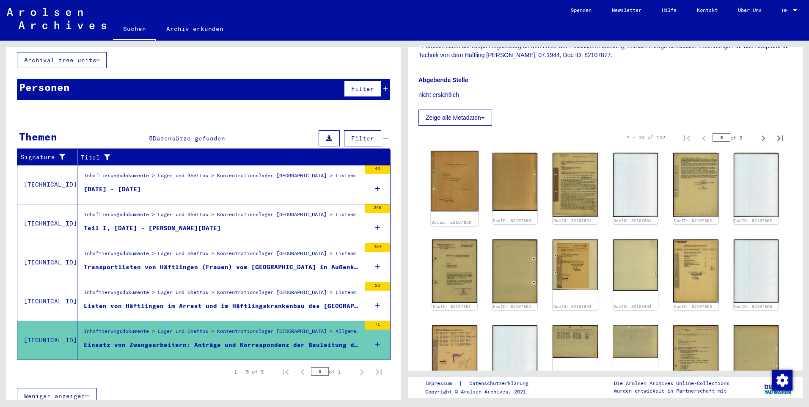
click at [455, 178] on img at bounding box center [453, 181] width 47 height 60
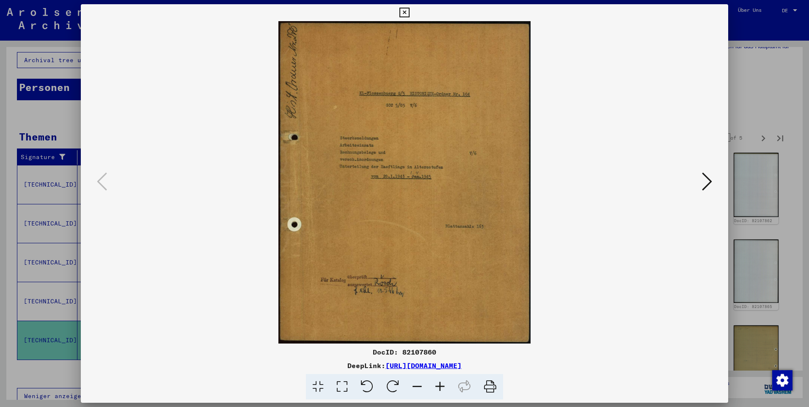
click at [704, 181] on icon at bounding box center [707, 181] width 10 height 20
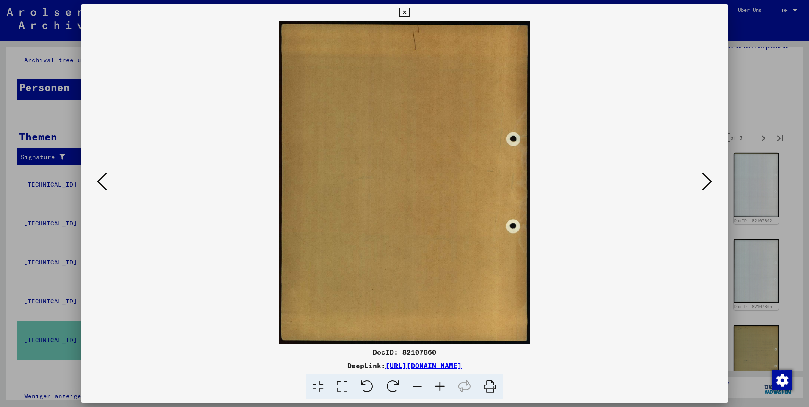
click at [704, 181] on icon at bounding box center [707, 181] width 10 height 20
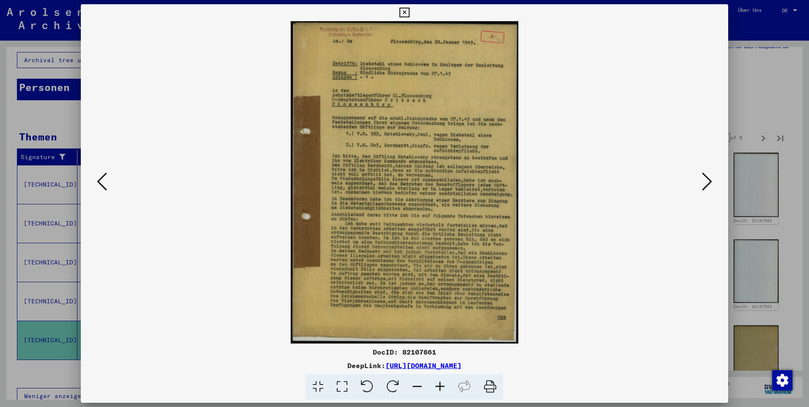
click at [704, 181] on icon at bounding box center [707, 181] width 10 height 20
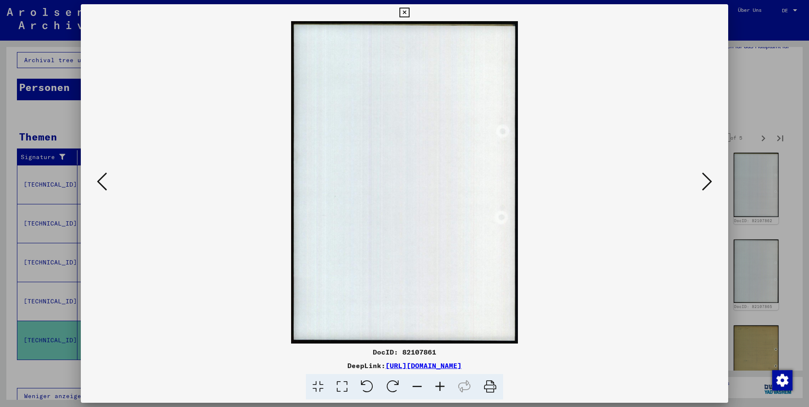
click at [101, 181] on icon at bounding box center [102, 181] width 10 height 20
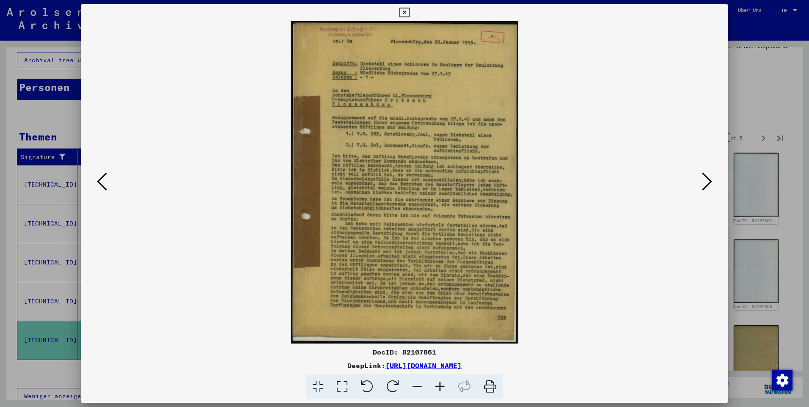
click at [705, 172] on icon at bounding box center [707, 181] width 10 height 20
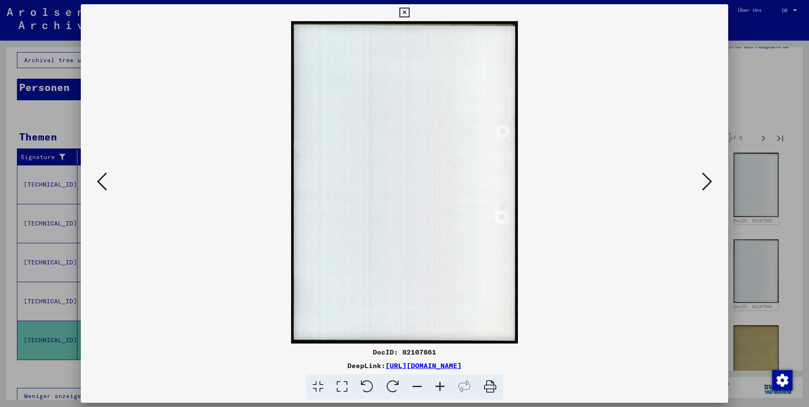
click at [707, 175] on icon at bounding box center [707, 181] width 10 height 20
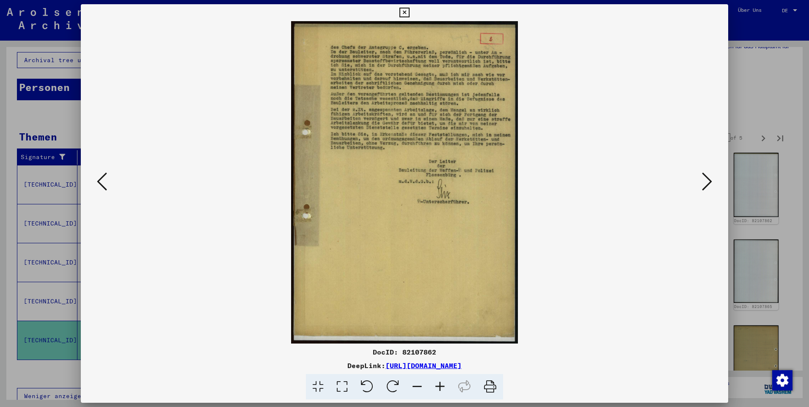
click at [702, 184] on icon at bounding box center [707, 181] width 10 height 20
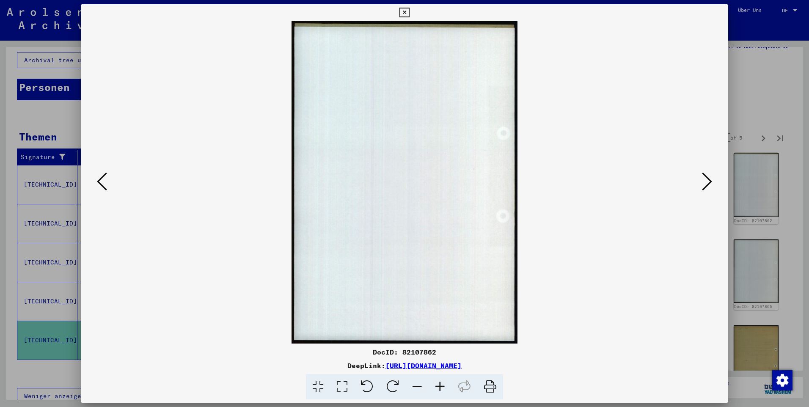
click at [706, 182] on icon at bounding box center [707, 181] width 10 height 20
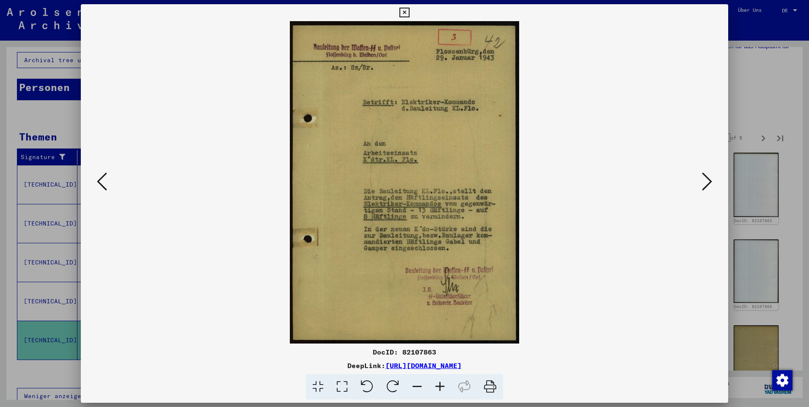
click at [703, 179] on icon at bounding box center [707, 181] width 10 height 20
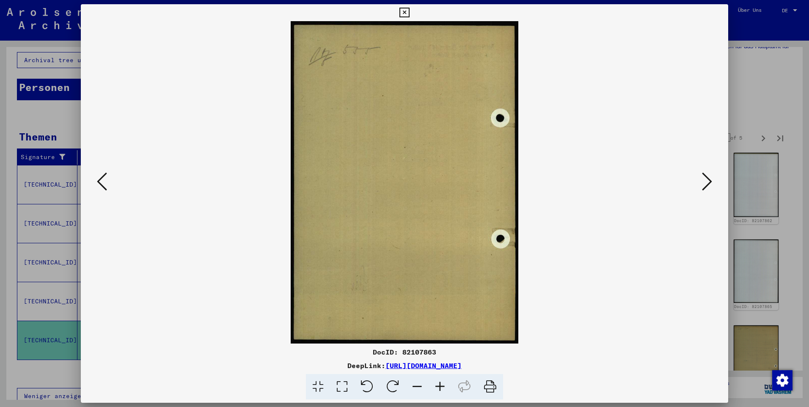
click at [706, 181] on icon at bounding box center [707, 181] width 10 height 20
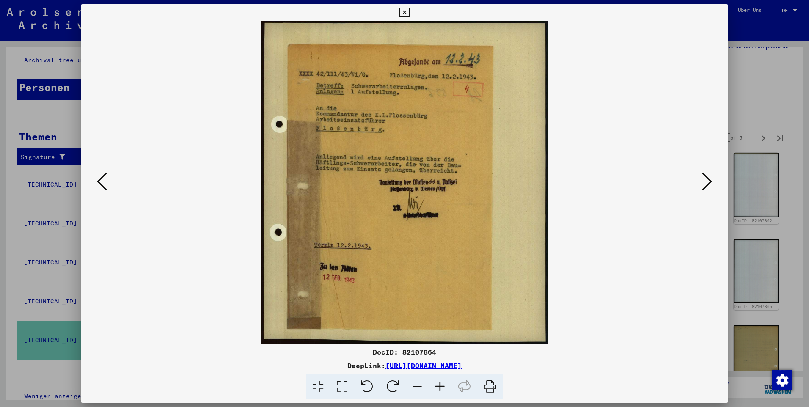
click at [704, 183] on icon at bounding box center [707, 181] width 10 height 20
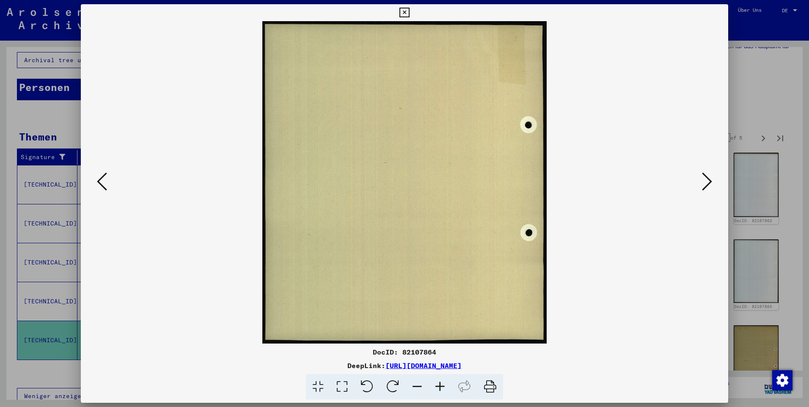
click at [707, 186] on icon at bounding box center [707, 181] width 10 height 20
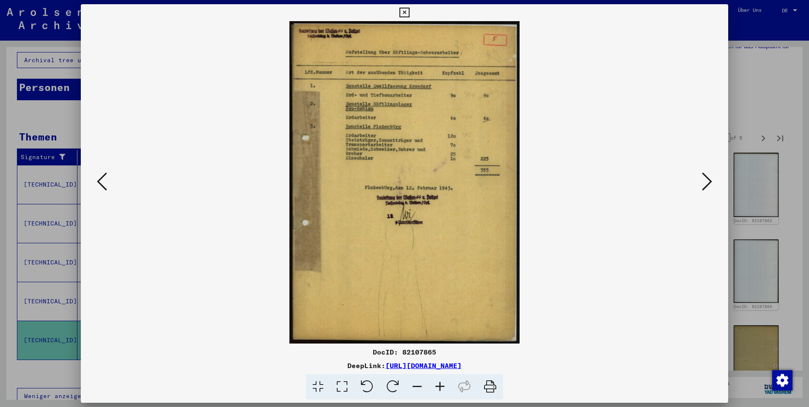
click at [706, 178] on icon at bounding box center [707, 181] width 10 height 20
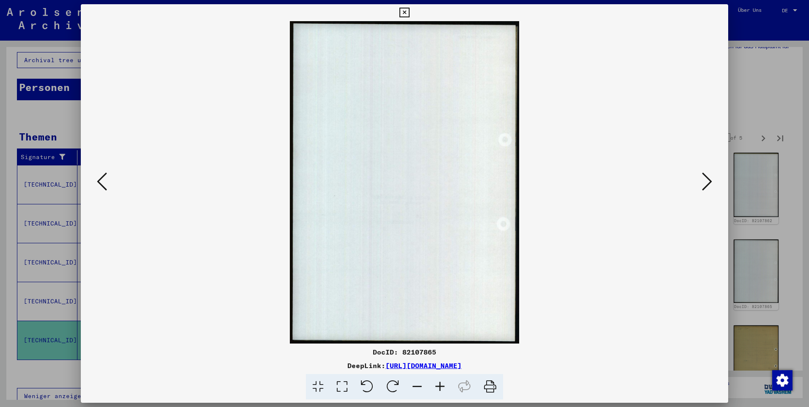
click at [705, 178] on icon at bounding box center [707, 181] width 10 height 20
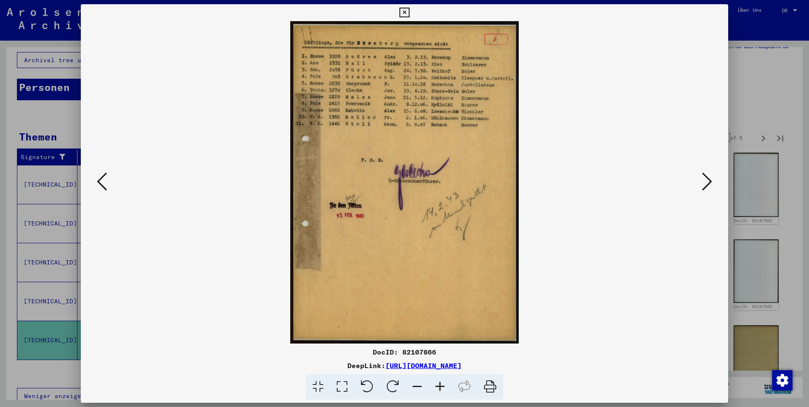
click at [704, 177] on icon at bounding box center [707, 181] width 10 height 20
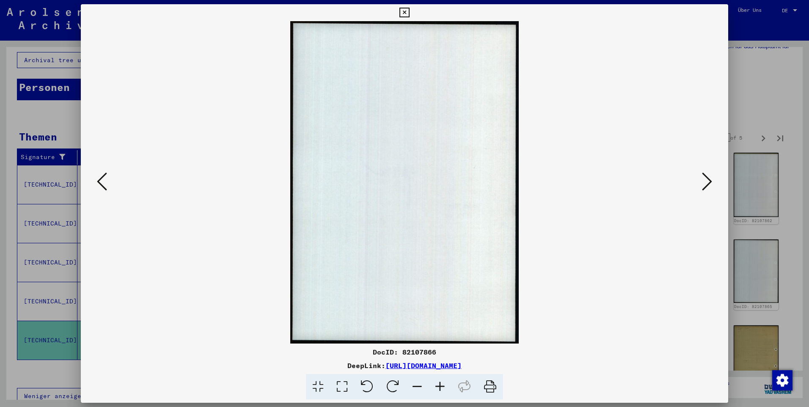
click at [704, 176] on icon at bounding box center [707, 181] width 10 height 20
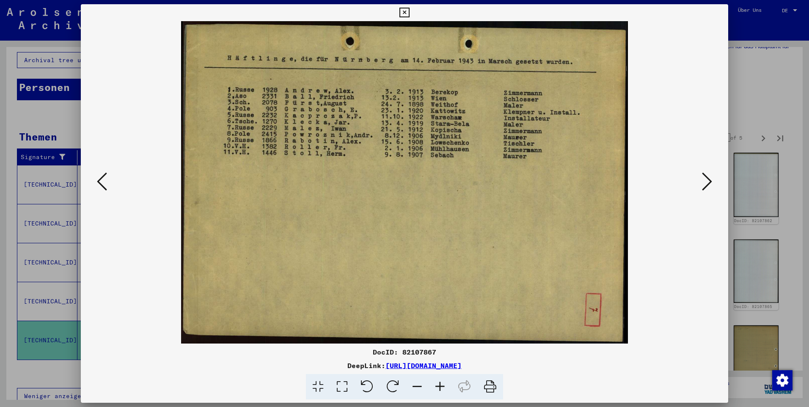
click at [699, 171] on img at bounding box center [404, 182] width 589 height 322
click at [703, 176] on icon at bounding box center [707, 181] width 10 height 20
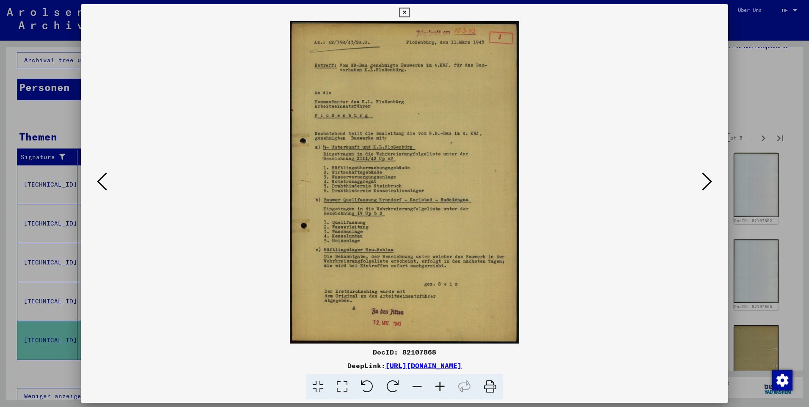
click at [702, 172] on icon at bounding box center [707, 181] width 10 height 20
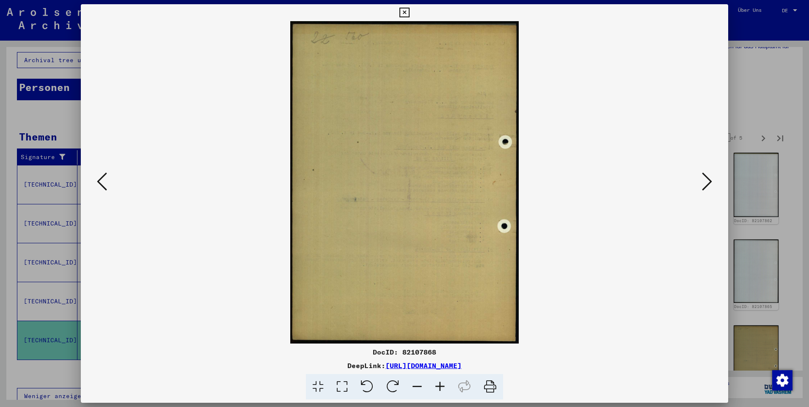
click at [701, 171] on button at bounding box center [706, 182] width 15 height 24
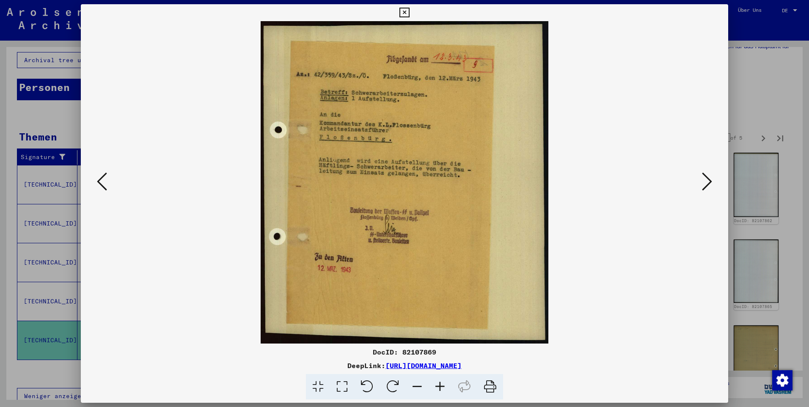
click at [701, 171] on button at bounding box center [706, 182] width 15 height 24
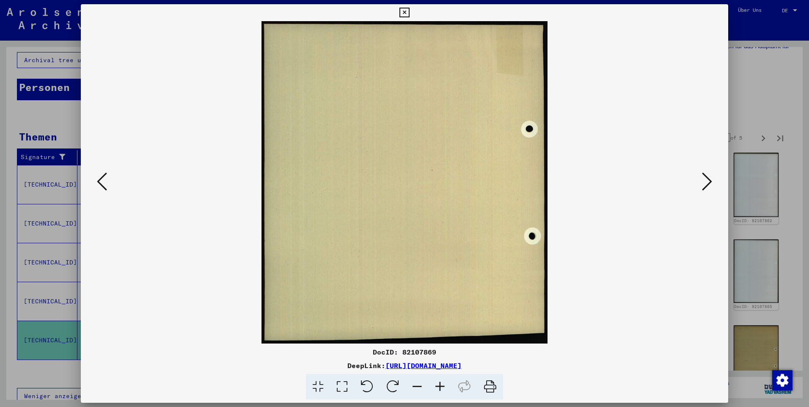
click at [701, 171] on button at bounding box center [706, 182] width 15 height 24
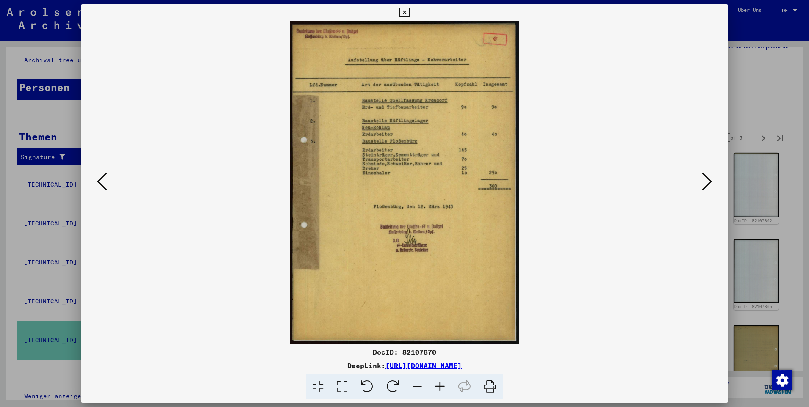
click at [404, 9] on icon at bounding box center [404, 13] width 10 height 10
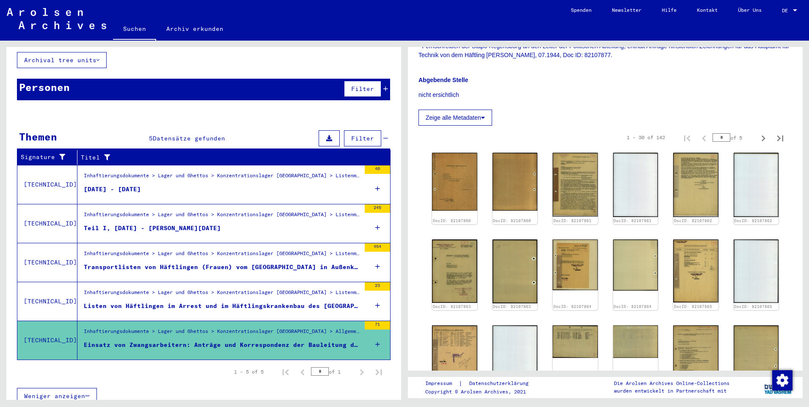
scroll to position [0, 0]
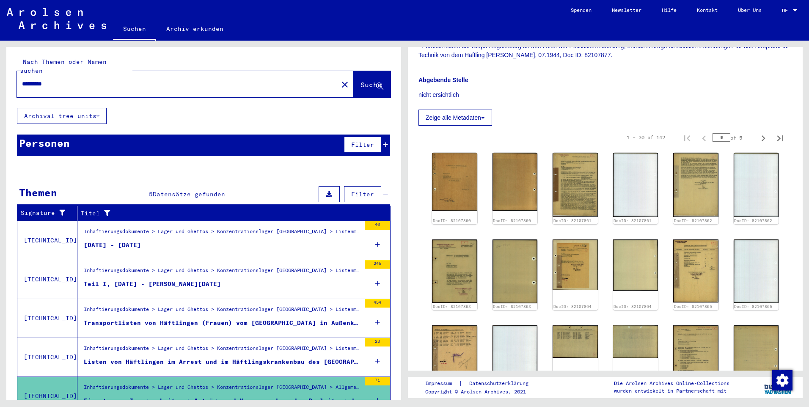
drag, startPoint x: 72, startPoint y: 73, endPoint x: -2, endPoint y: 99, distance: 78.1
click at [0, 99] on html "Suchen Archiv erkunden Spenden Newsletter Hilfe Kontakt Über Uns Suchen Archiv …" at bounding box center [404, 203] width 809 height 407
type input "******"
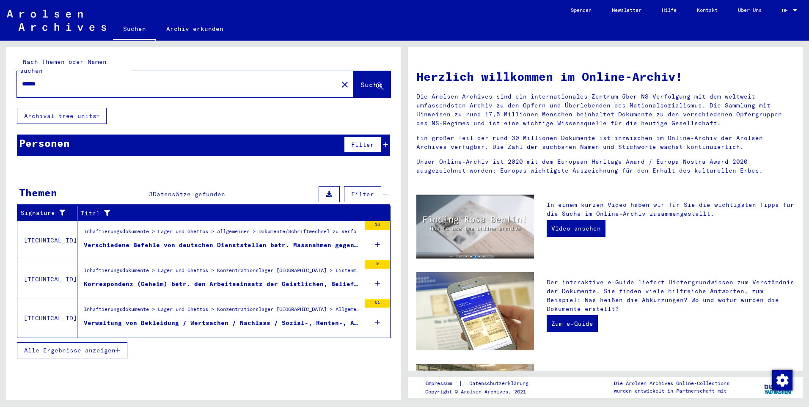
click at [177, 241] on div "Verschiedene Befehle von deutschen Dienststellen betr. Massnahmen gegen Sabotag…" at bounding box center [222, 245] width 277 height 9
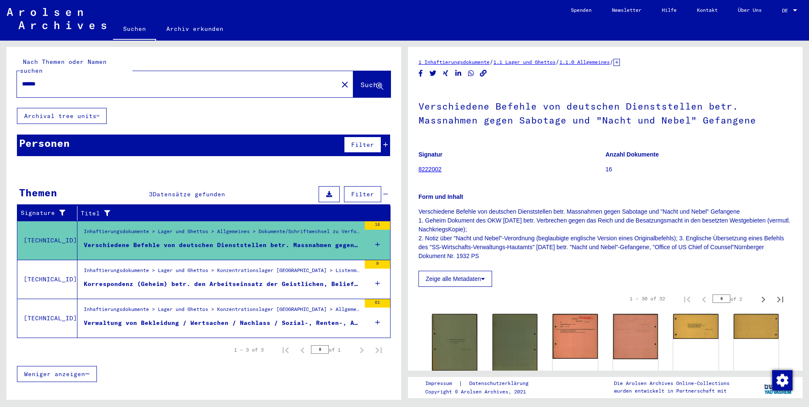
click at [288, 267] on figure "Inhaftierungsdokumente > Lager und Ghettos > Konzentrationslager [GEOGRAPHIC_DA…" at bounding box center [222, 272] width 277 height 13
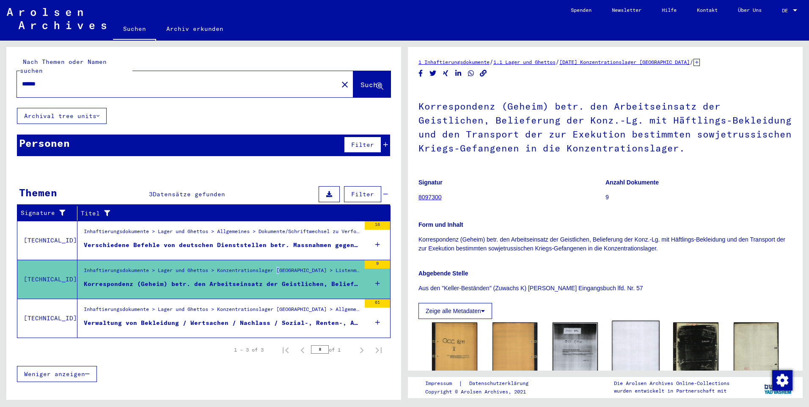
scroll to position [127, 0]
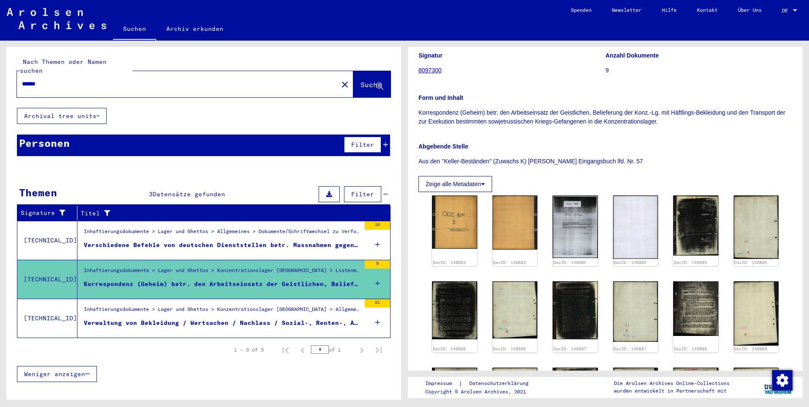
click at [307, 318] on div "Verwaltung von Bekleidung / Wertsachen / Nachlass / Sozial-, Renten-, Arbeitslo…" at bounding box center [222, 322] width 277 height 9
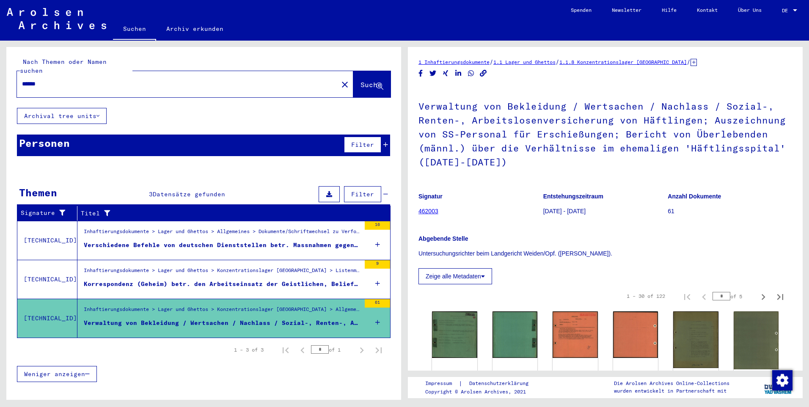
drag, startPoint x: 66, startPoint y: 78, endPoint x: 16, endPoint y: 69, distance: 50.3
click at [19, 74] on div "******" at bounding box center [175, 83] width 316 height 19
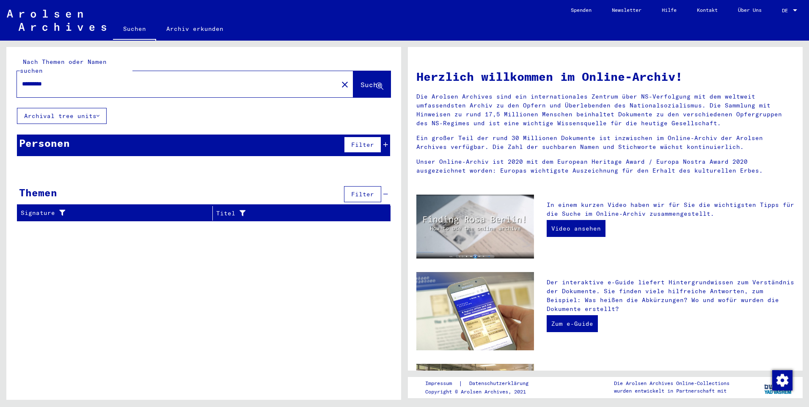
drag, startPoint x: 61, startPoint y: 71, endPoint x: -2, endPoint y: 64, distance: 62.9
click at [0, 64] on html "Suchen Archiv erkunden Spenden Newsletter Hilfe Kontakt Über Uns Suchen Archiv …" at bounding box center [404, 203] width 809 height 407
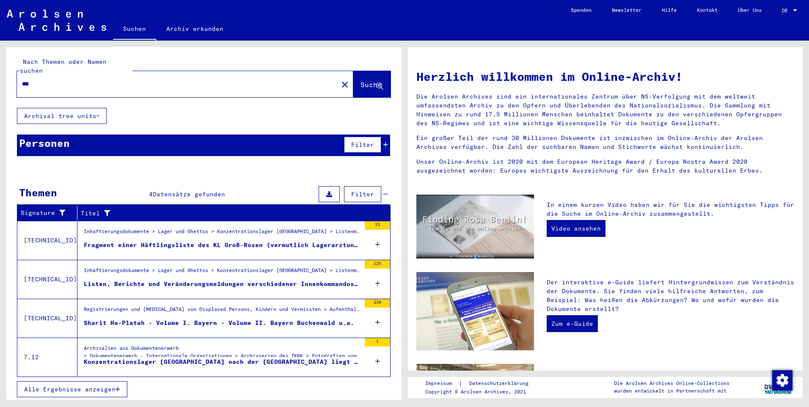
click at [113, 79] on input "***" at bounding box center [175, 83] width 306 height 9
type input "**********"
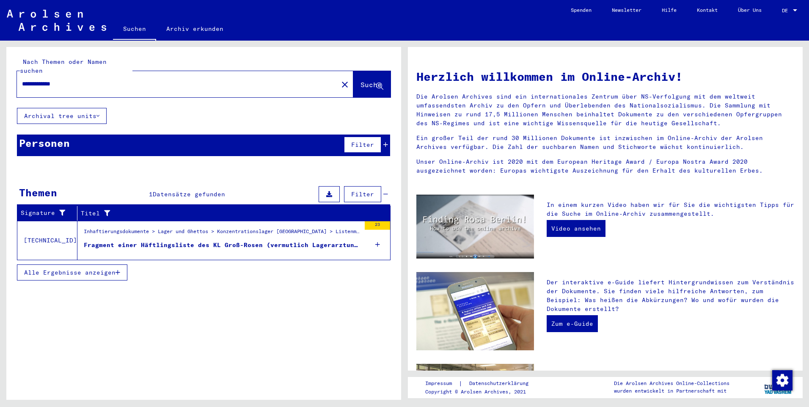
click at [245, 244] on figure "Fragment einer Häftlingsliste des KL Groß-Rosen (vermutlich Lagerarztuntersuchu…" at bounding box center [222, 247] width 277 height 13
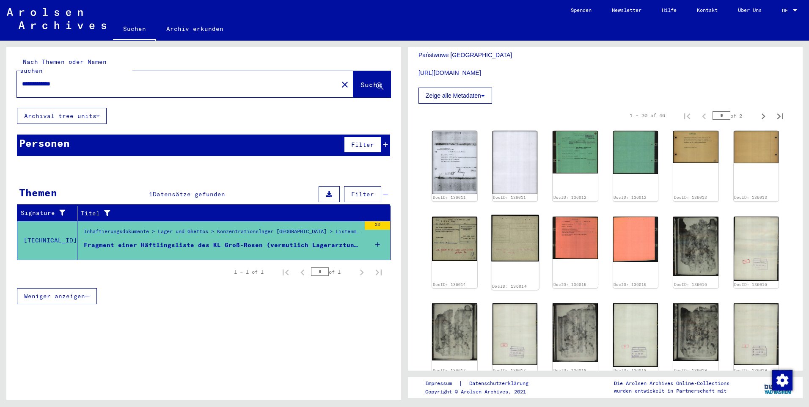
scroll to position [296, 0]
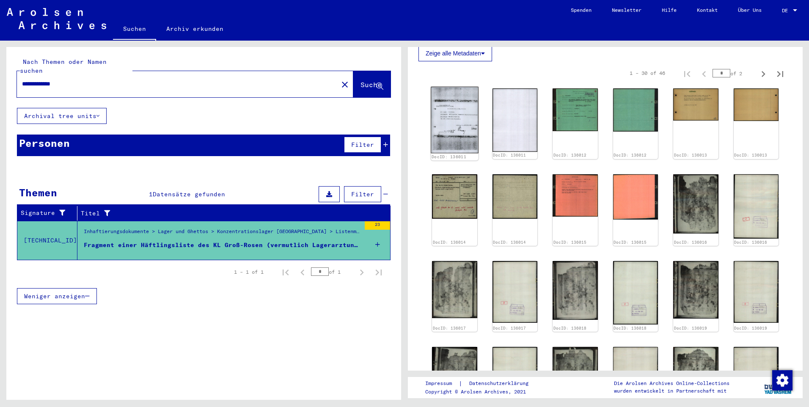
click at [463, 109] on img at bounding box center [453, 120] width 47 height 66
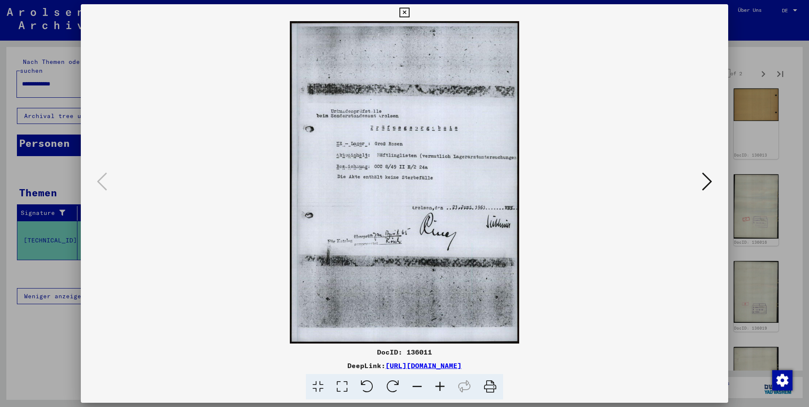
click at [702, 180] on button at bounding box center [706, 182] width 15 height 24
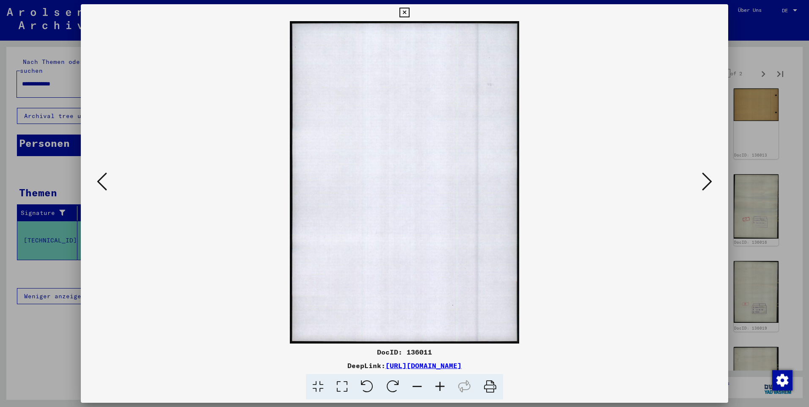
click at [707, 175] on icon at bounding box center [707, 181] width 10 height 20
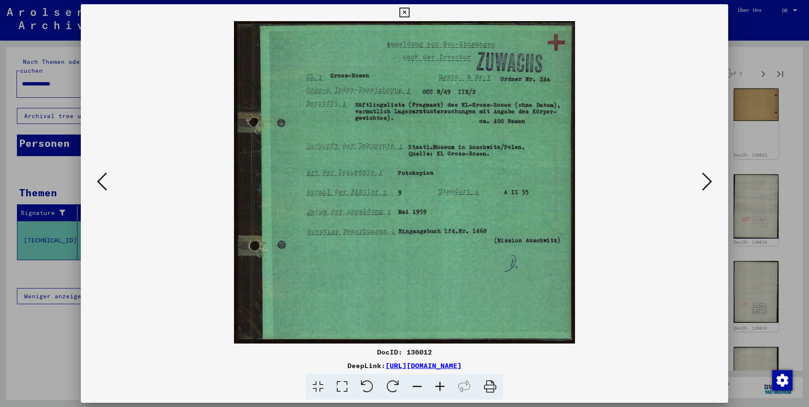
click at [707, 171] on button at bounding box center [706, 182] width 15 height 24
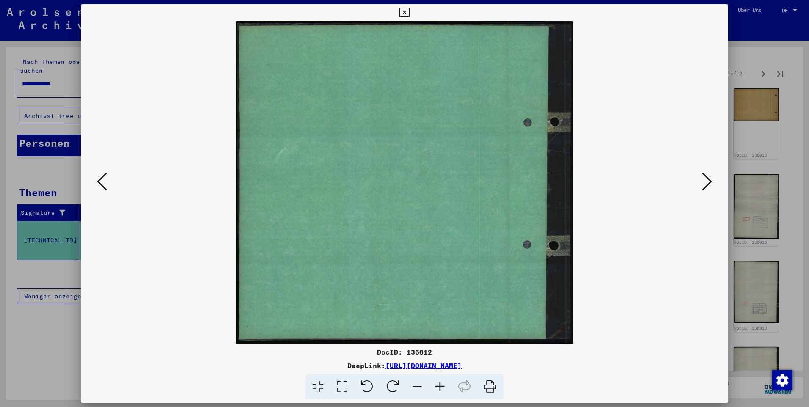
click at [110, 183] on img at bounding box center [404, 182] width 589 height 322
click at [106, 180] on icon at bounding box center [102, 181] width 10 height 20
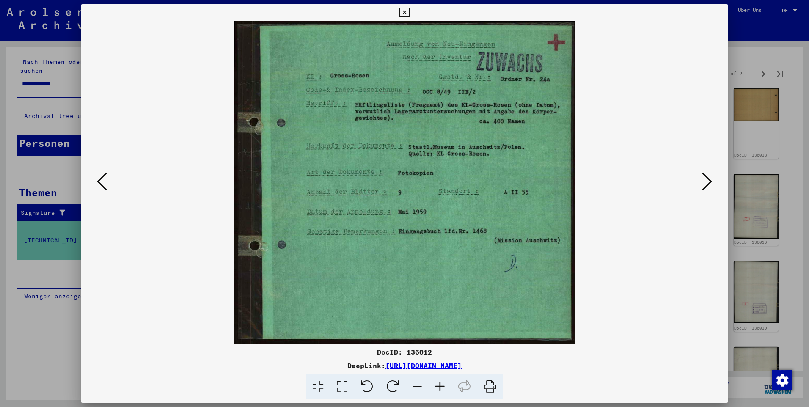
click at [706, 178] on icon at bounding box center [707, 181] width 10 height 20
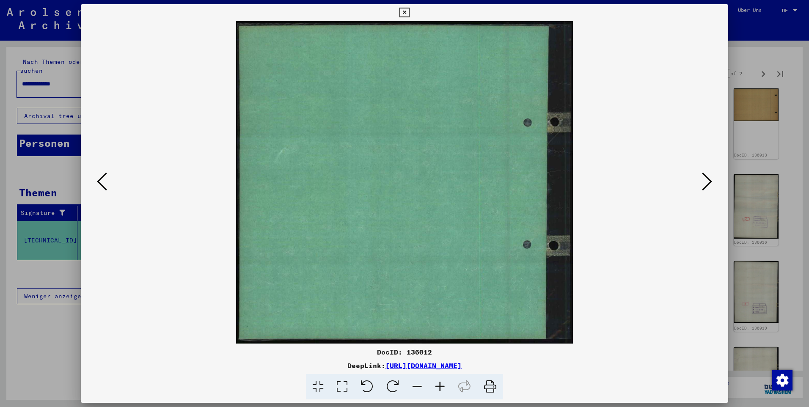
click at [705, 178] on icon at bounding box center [707, 181] width 10 height 20
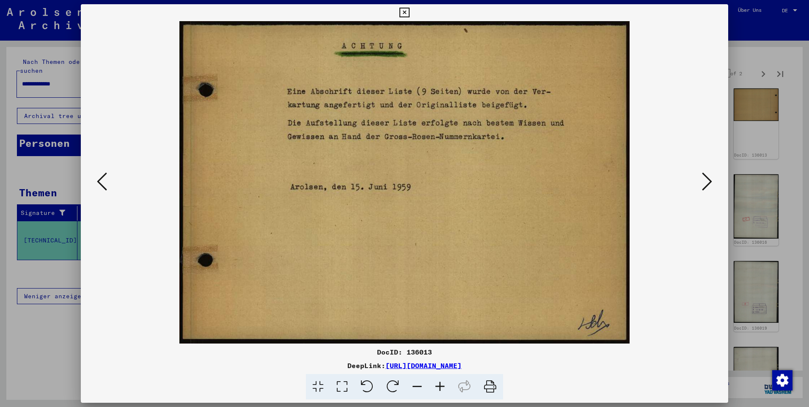
click at [705, 177] on icon at bounding box center [707, 181] width 10 height 20
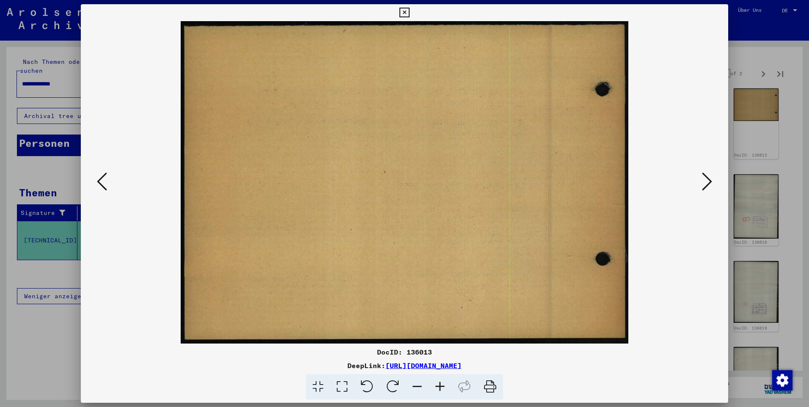
click at [705, 177] on icon at bounding box center [707, 181] width 10 height 20
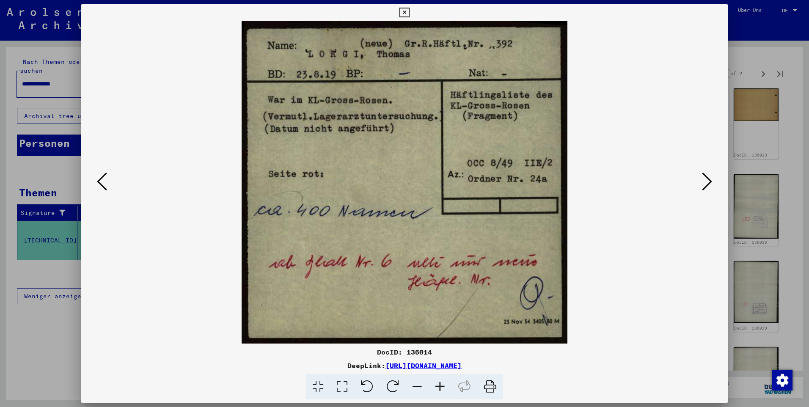
click at [705, 177] on icon at bounding box center [707, 181] width 10 height 20
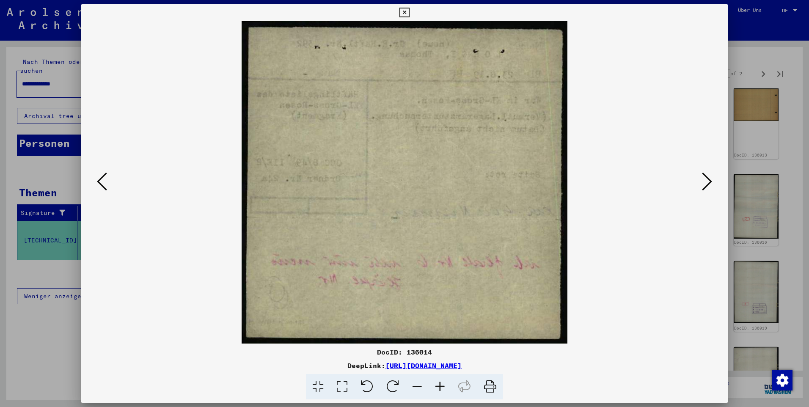
click at [104, 181] on icon at bounding box center [102, 181] width 10 height 20
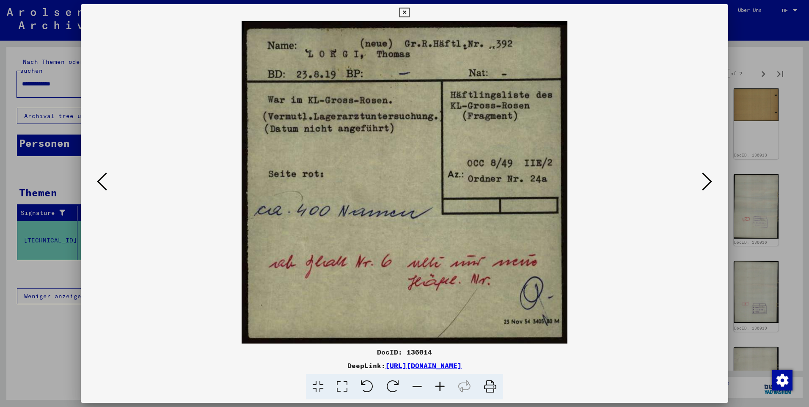
click at [707, 175] on icon at bounding box center [707, 181] width 10 height 20
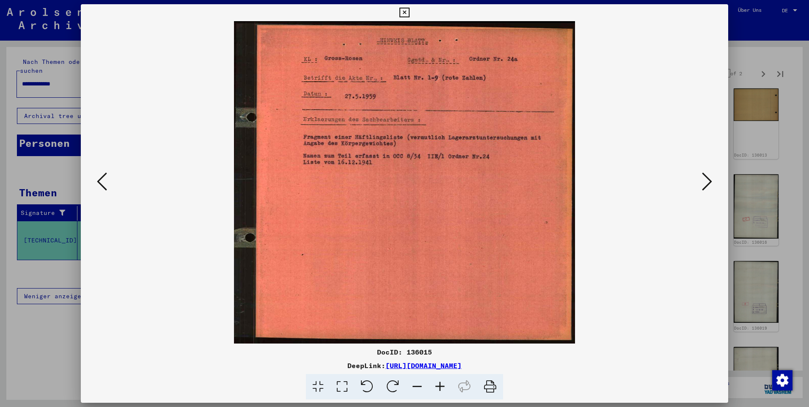
click at [707, 175] on icon at bounding box center [707, 181] width 10 height 20
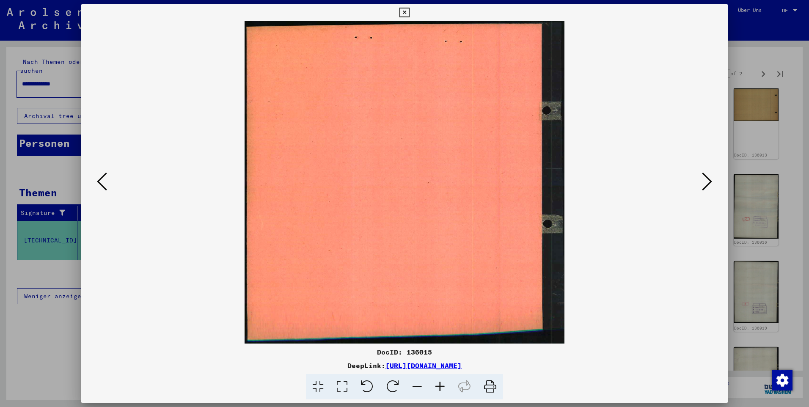
click at [707, 175] on icon at bounding box center [707, 181] width 10 height 20
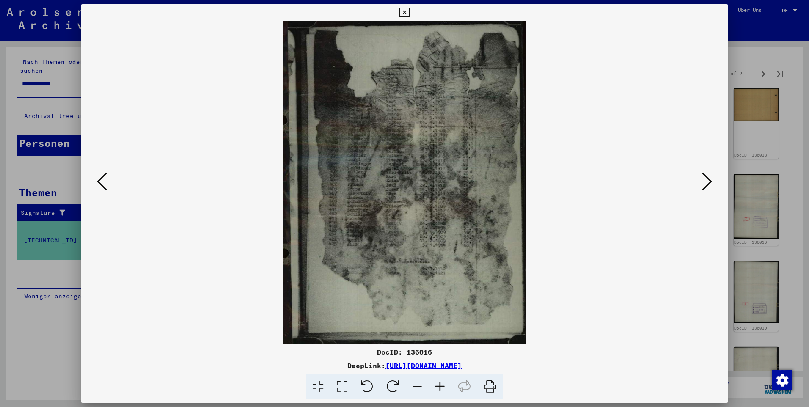
click at [707, 175] on icon at bounding box center [707, 181] width 10 height 20
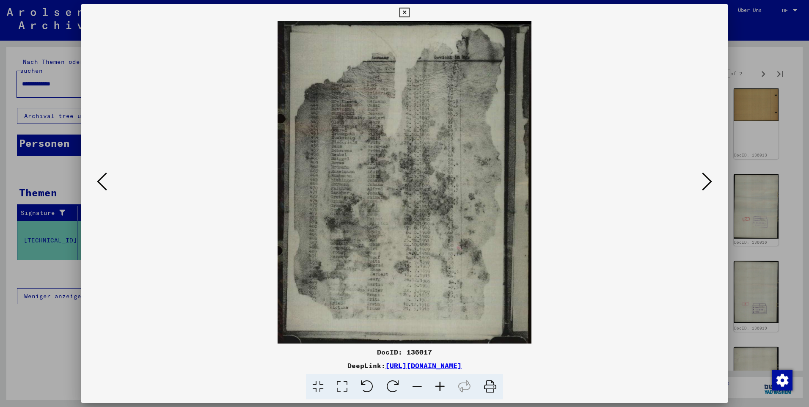
click at [707, 175] on icon at bounding box center [707, 181] width 10 height 20
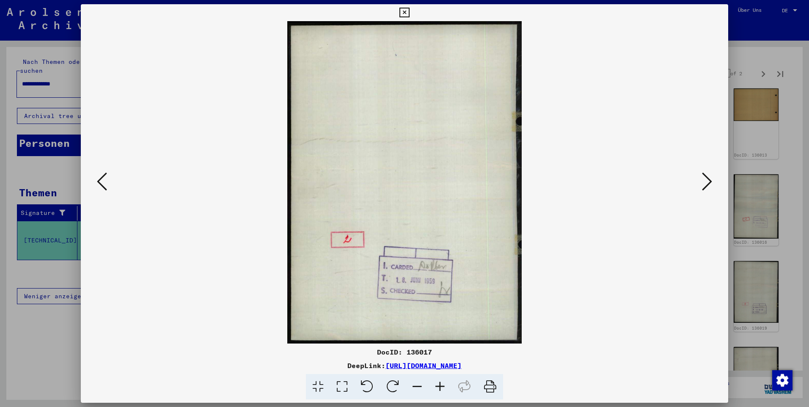
click at [707, 175] on icon at bounding box center [707, 181] width 10 height 20
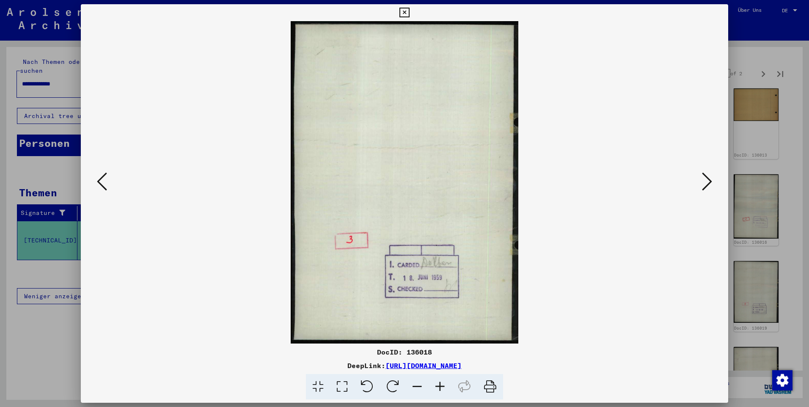
click at [707, 175] on icon at bounding box center [707, 181] width 10 height 20
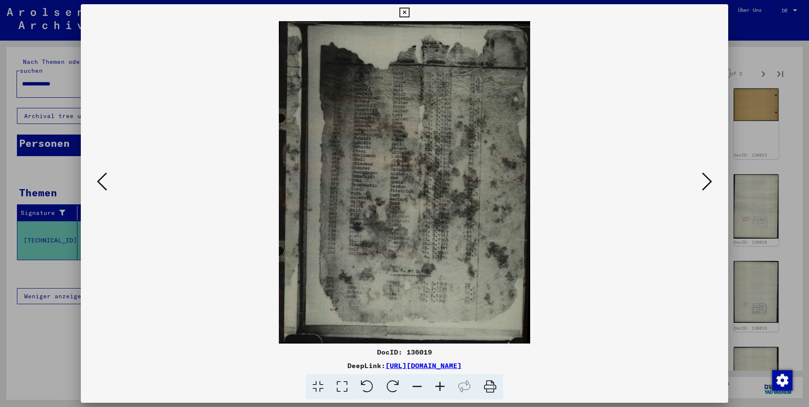
click at [707, 175] on icon at bounding box center [707, 181] width 10 height 20
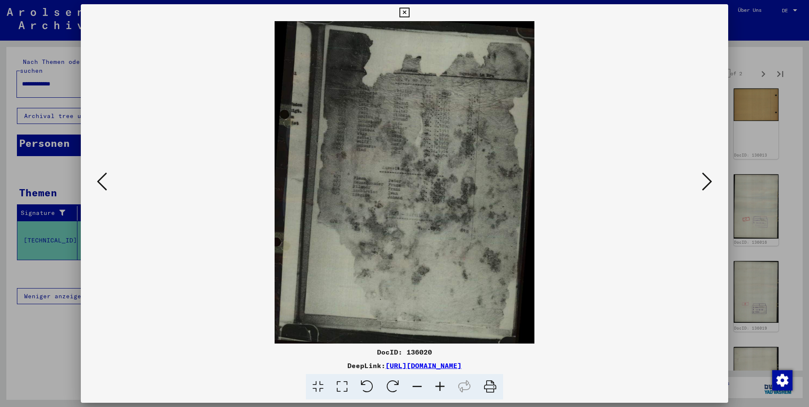
click at [707, 175] on icon at bounding box center [707, 181] width 10 height 20
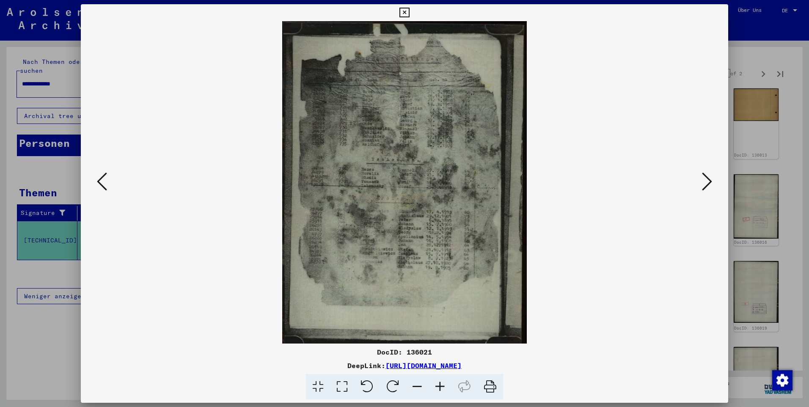
click at [708, 175] on icon at bounding box center [707, 181] width 10 height 20
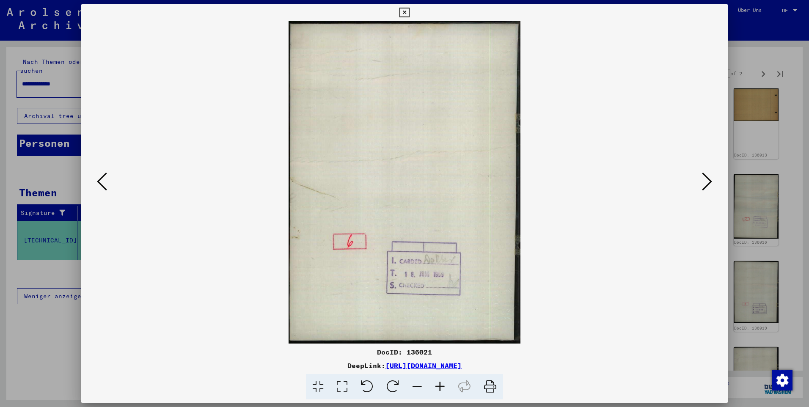
click at [708, 175] on icon at bounding box center [707, 181] width 10 height 20
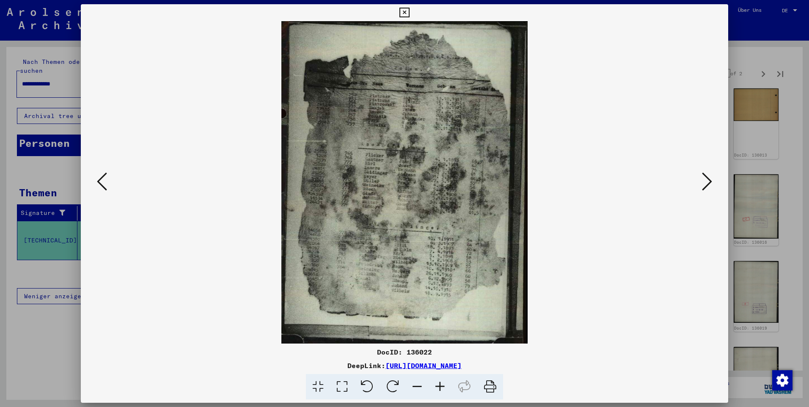
click at [708, 175] on icon at bounding box center [707, 181] width 10 height 20
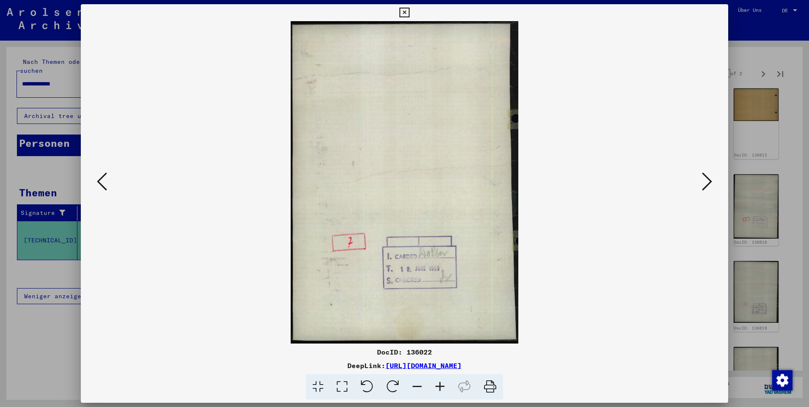
click at [708, 175] on icon at bounding box center [707, 181] width 10 height 20
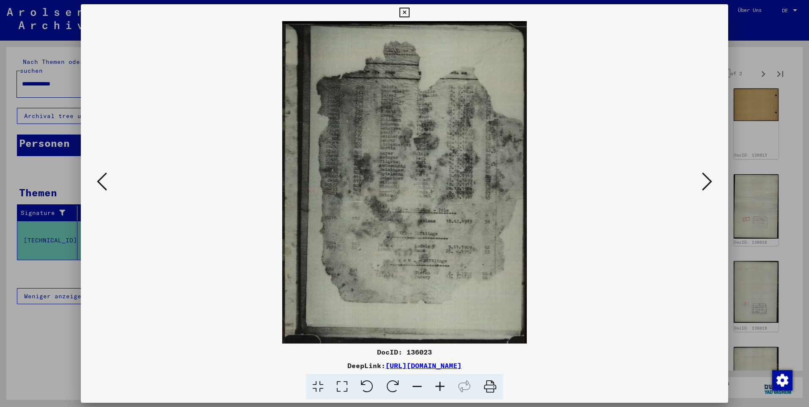
click at [708, 175] on icon at bounding box center [707, 181] width 10 height 20
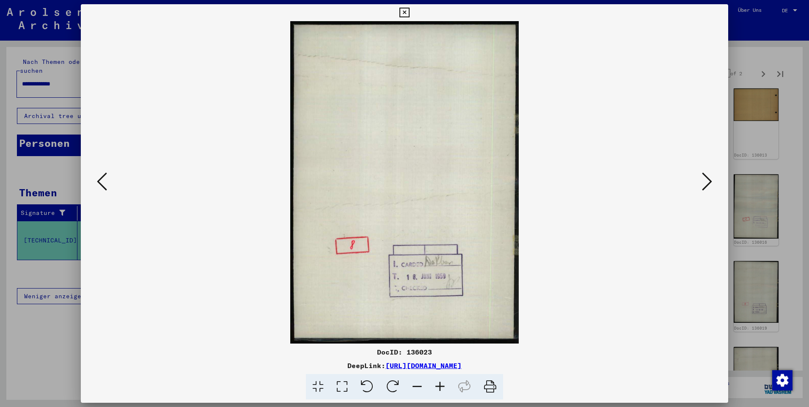
click at [708, 175] on icon at bounding box center [707, 181] width 10 height 20
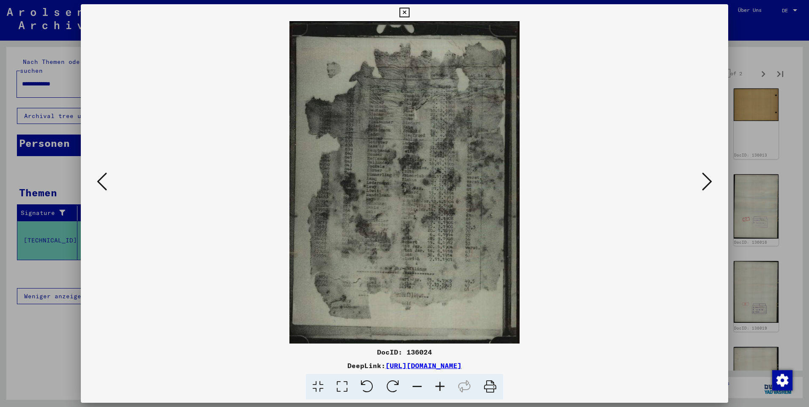
click at [708, 175] on icon at bounding box center [707, 181] width 10 height 20
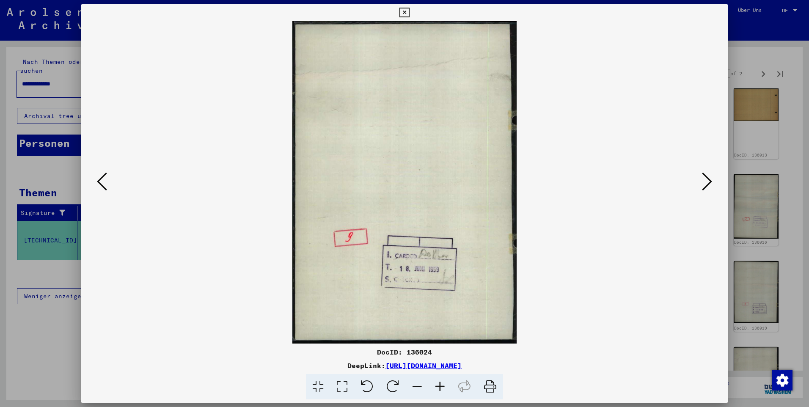
click at [708, 175] on icon at bounding box center [707, 181] width 10 height 20
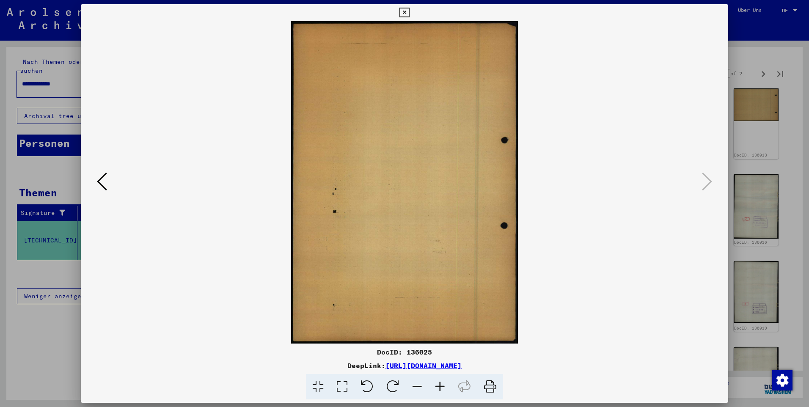
click at [99, 175] on icon at bounding box center [102, 181] width 10 height 20
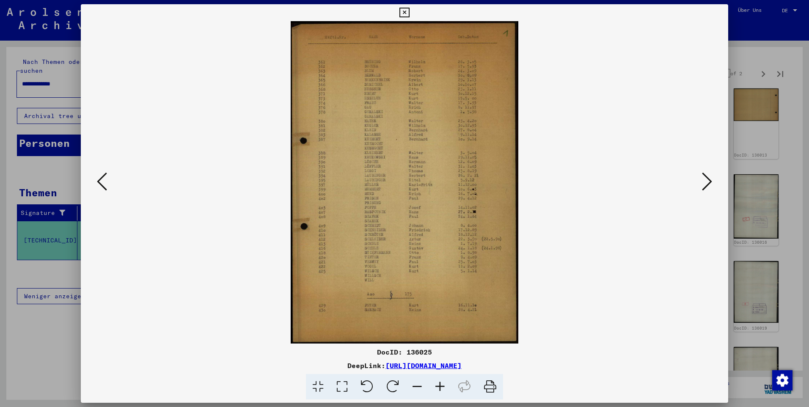
click at [703, 181] on icon at bounding box center [707, 181] width 10 height 20
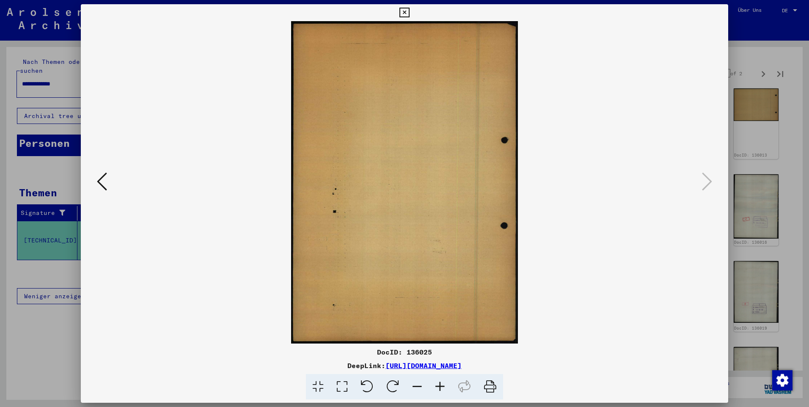
click at [743, 27] on div at bounding box center [404, 203] width 809 height 407
